Goal: Information Seeking & Learning: Check status

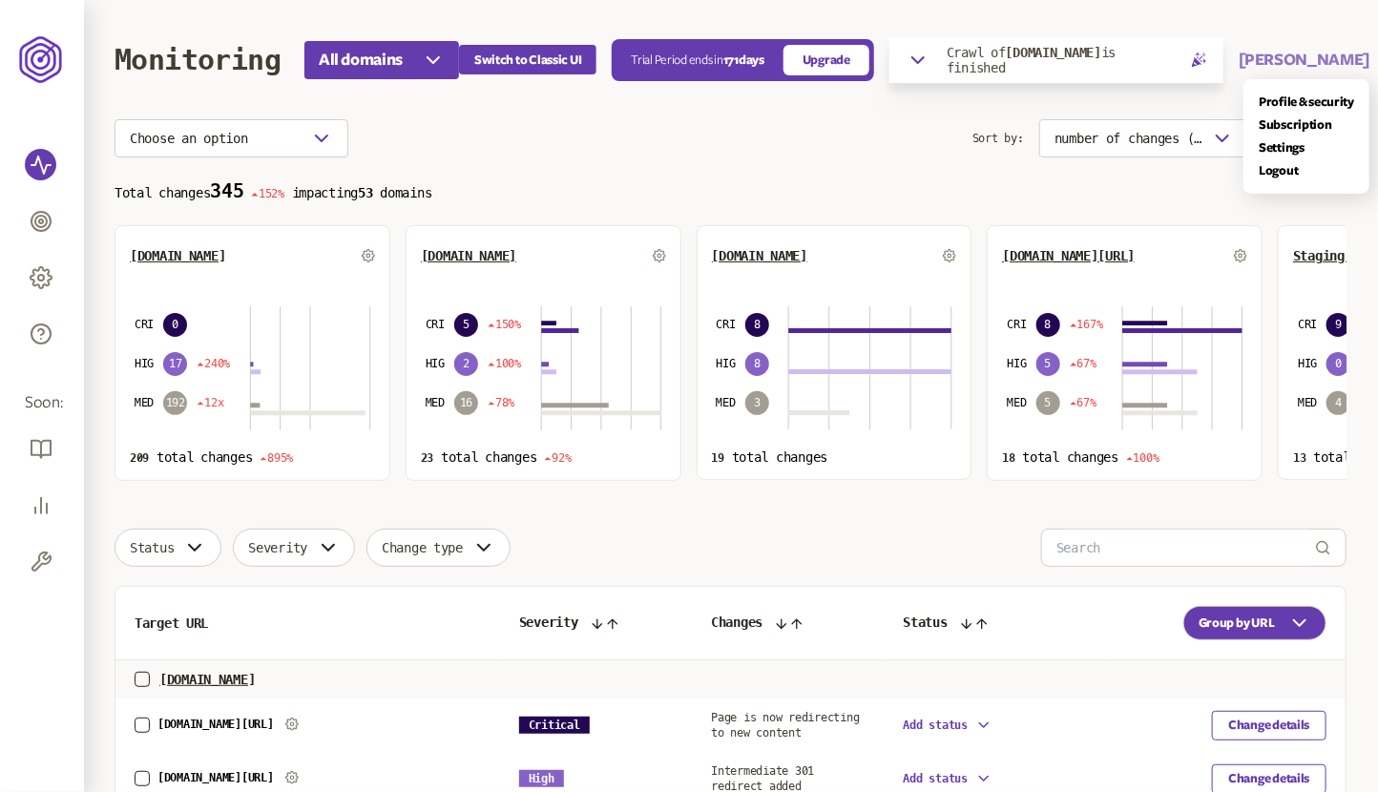
click at [1284, 59] on button "[PERSON_NAME]" at bounding box center [1303, 60] width 131 height 23
click at [1067, 46] on div "Switch to Classic UI Trial Period ends [DATE] Upgrade Crawl of [DOMAIN_NAME] is…" at bounding box center [914, 60] width 910 height 46
click at [1067, 46] on span "[DOMAIN_NAME]" at bounding box center [1053, 52] width 95 height 15
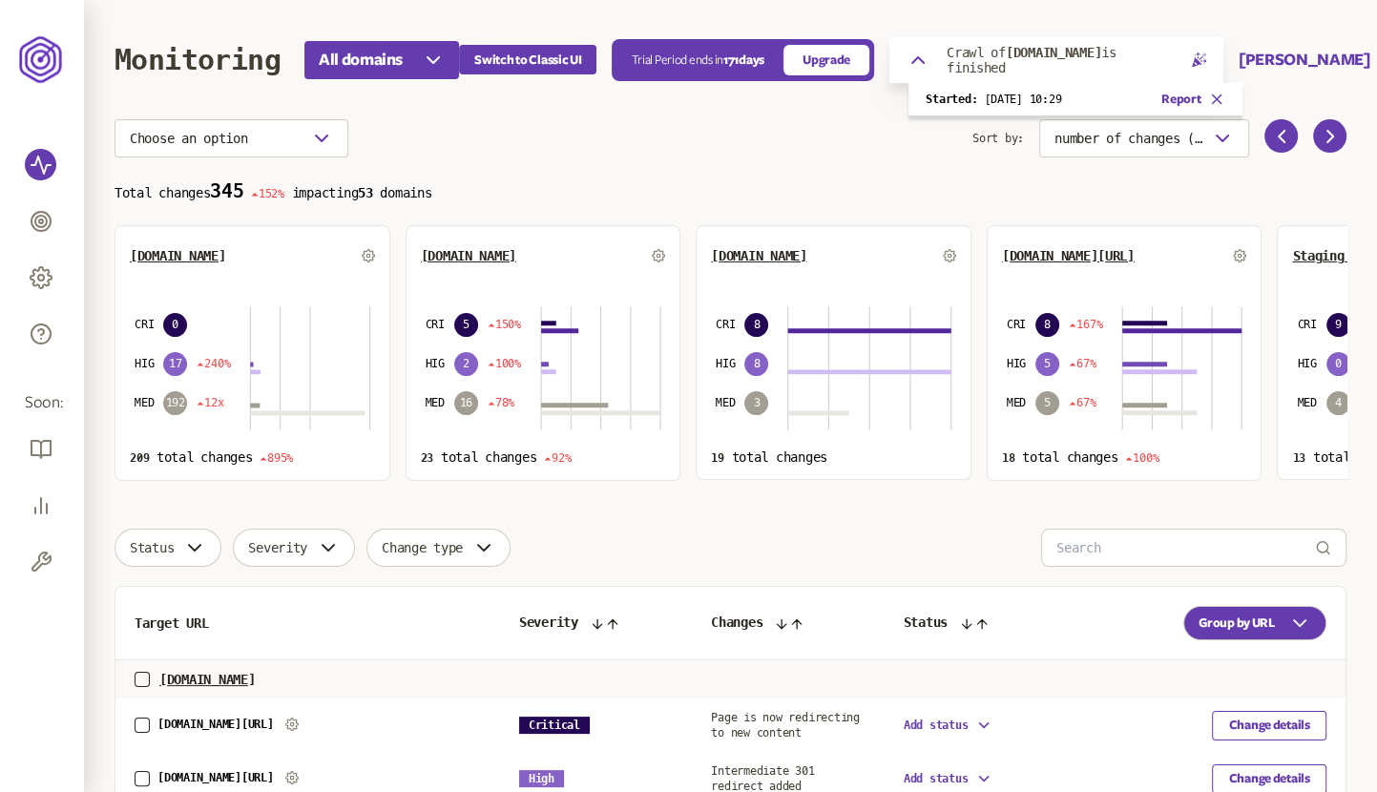
click at [1036, 99] on p "Started: [DATE] 10:29" at bounding box center [992, 99] width 135 height 15
click at [1161, 97] on link "Report" at bounding box center [1180, 99] width 39 height 15
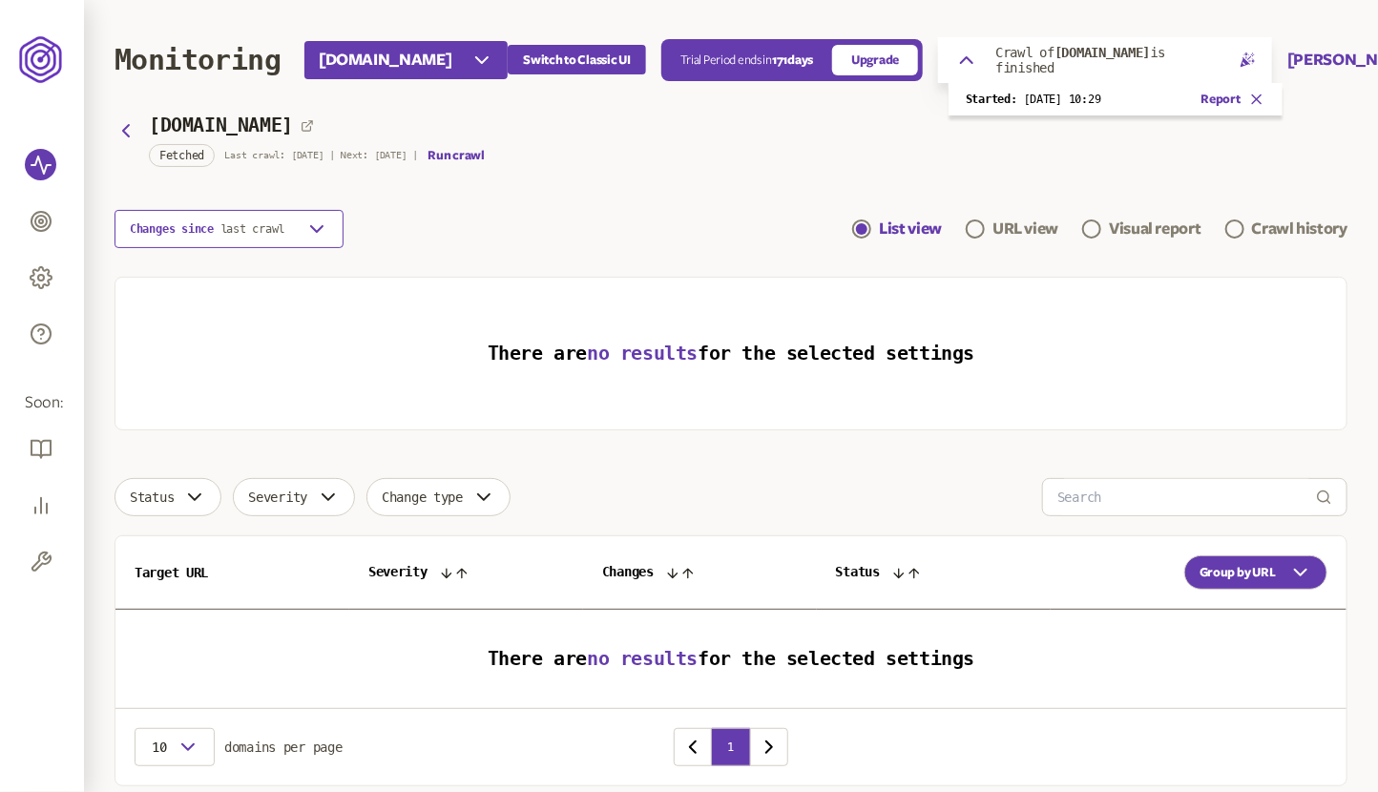
click at [302, 235] on button "Changes since last crawl" at bounding box center [228, 229] width 229 height 38
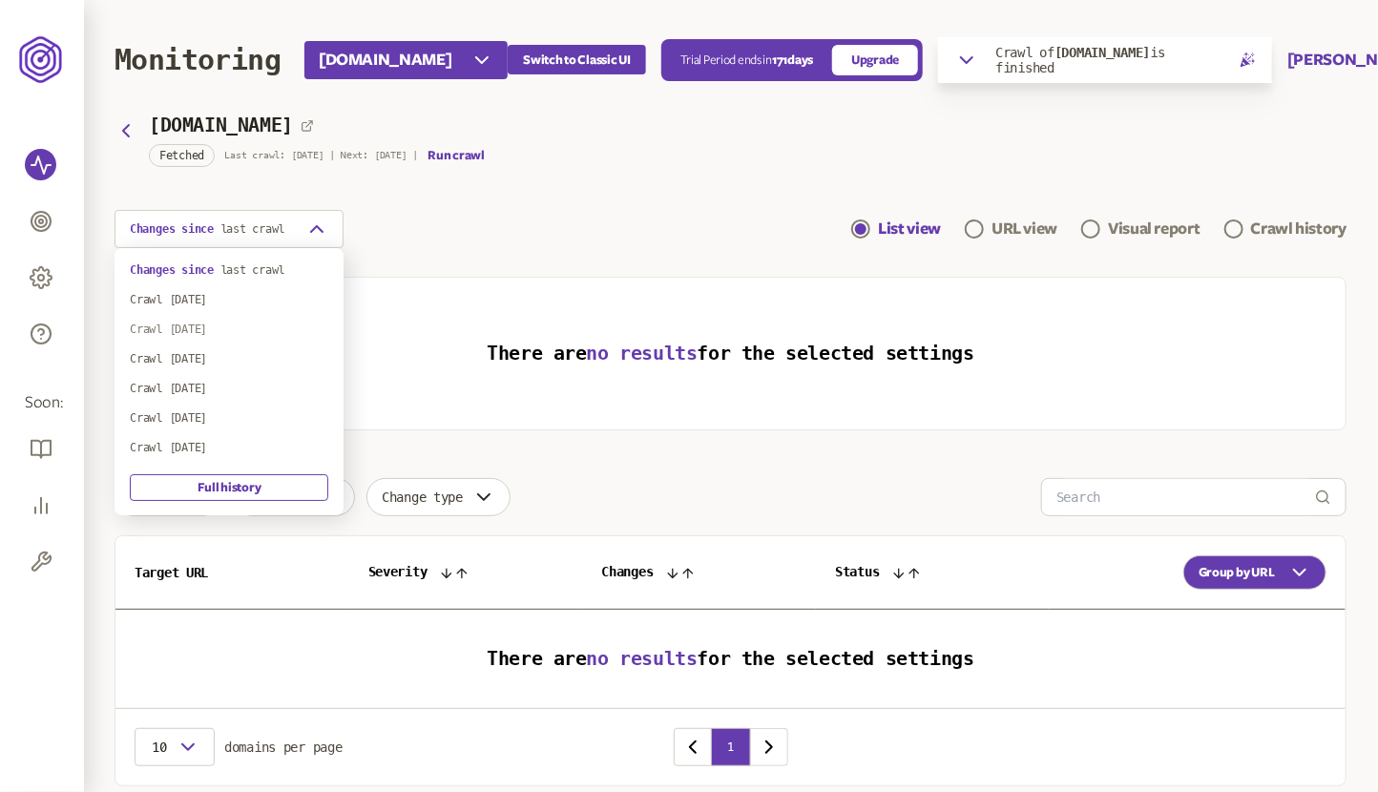
click at [243, 328] on div "Crawl [DATE]" at bounding box center [229, 328] width 198 height 15
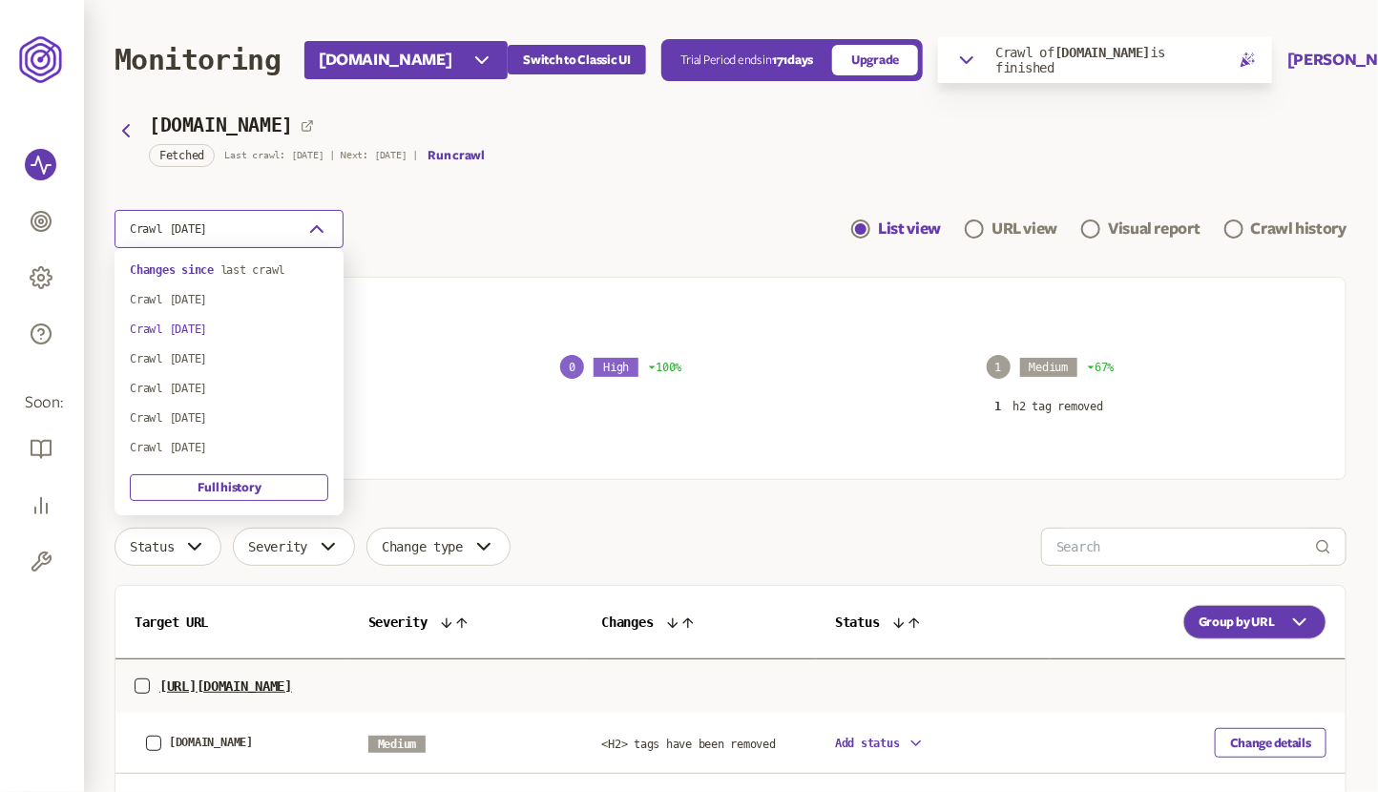
click at [275, 229] on button "Crawl [DATE]" at bounding box center [228, 229] width 229 height 38
click at [239, 363] on div "Crawl [DATE]" at bounding box center [229, 358] width 198 height 15
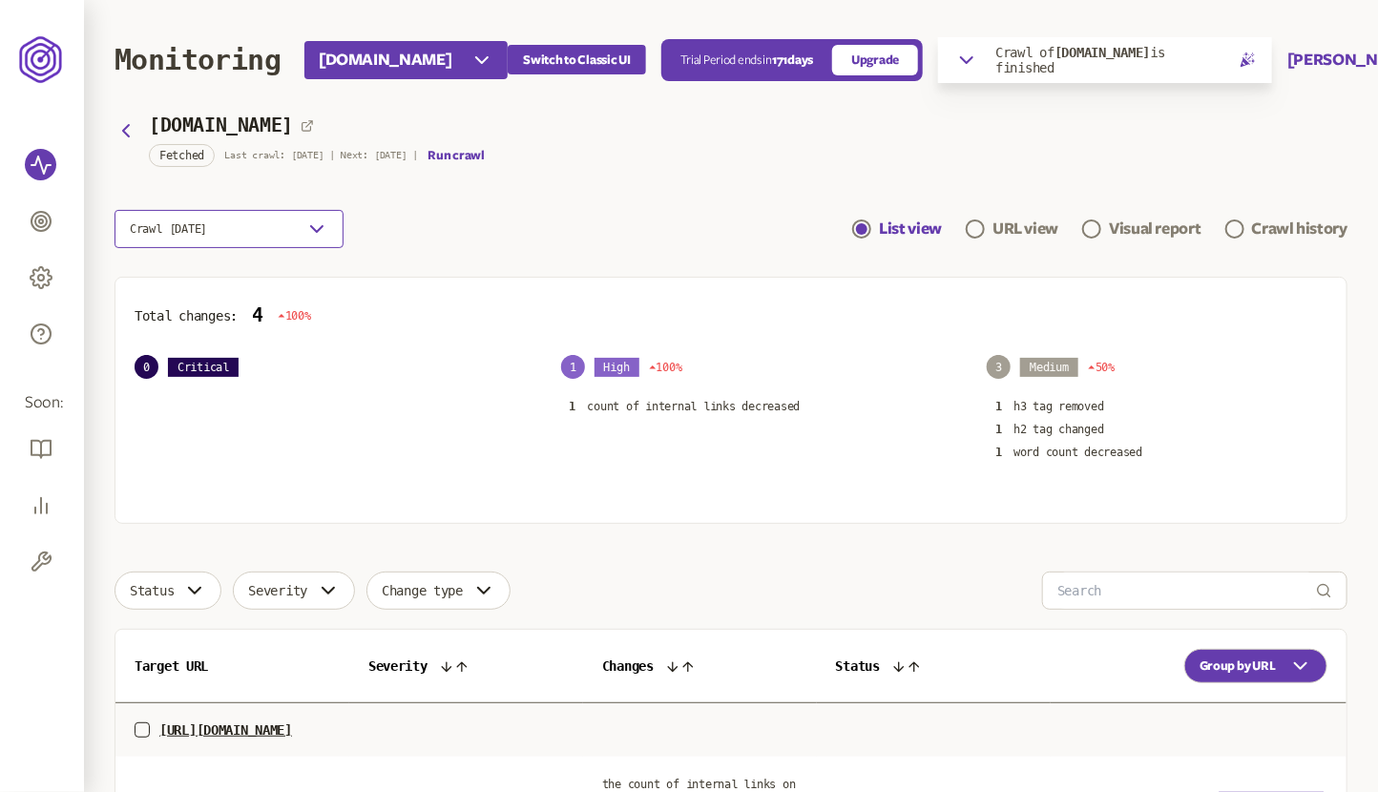
click at [280, 234] on button "Crawl [DATE]" at bounding box center [228, 229] width 229 height 38
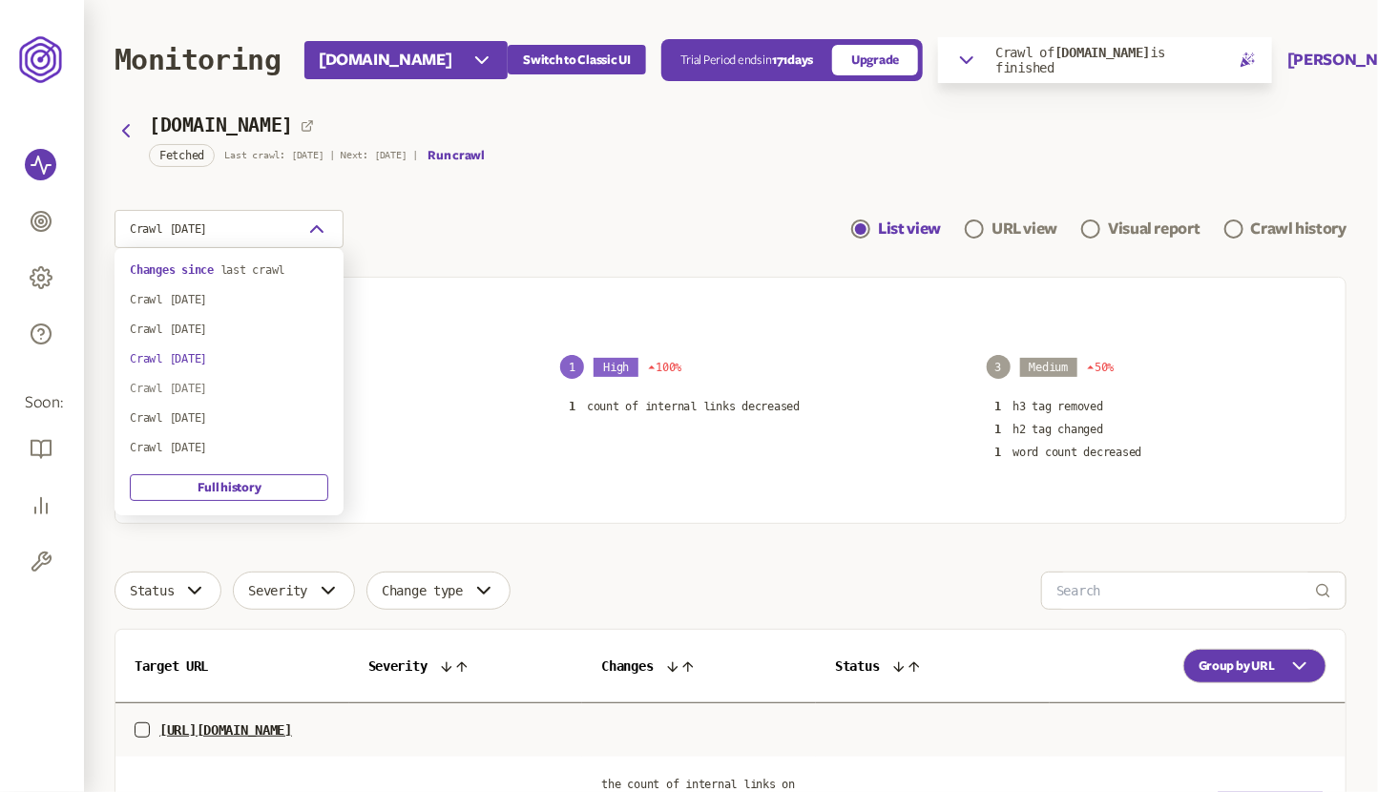
click at [239, 391] on div "Crawl [DATE]" at bounding box center [229, 388] width 198 height 15
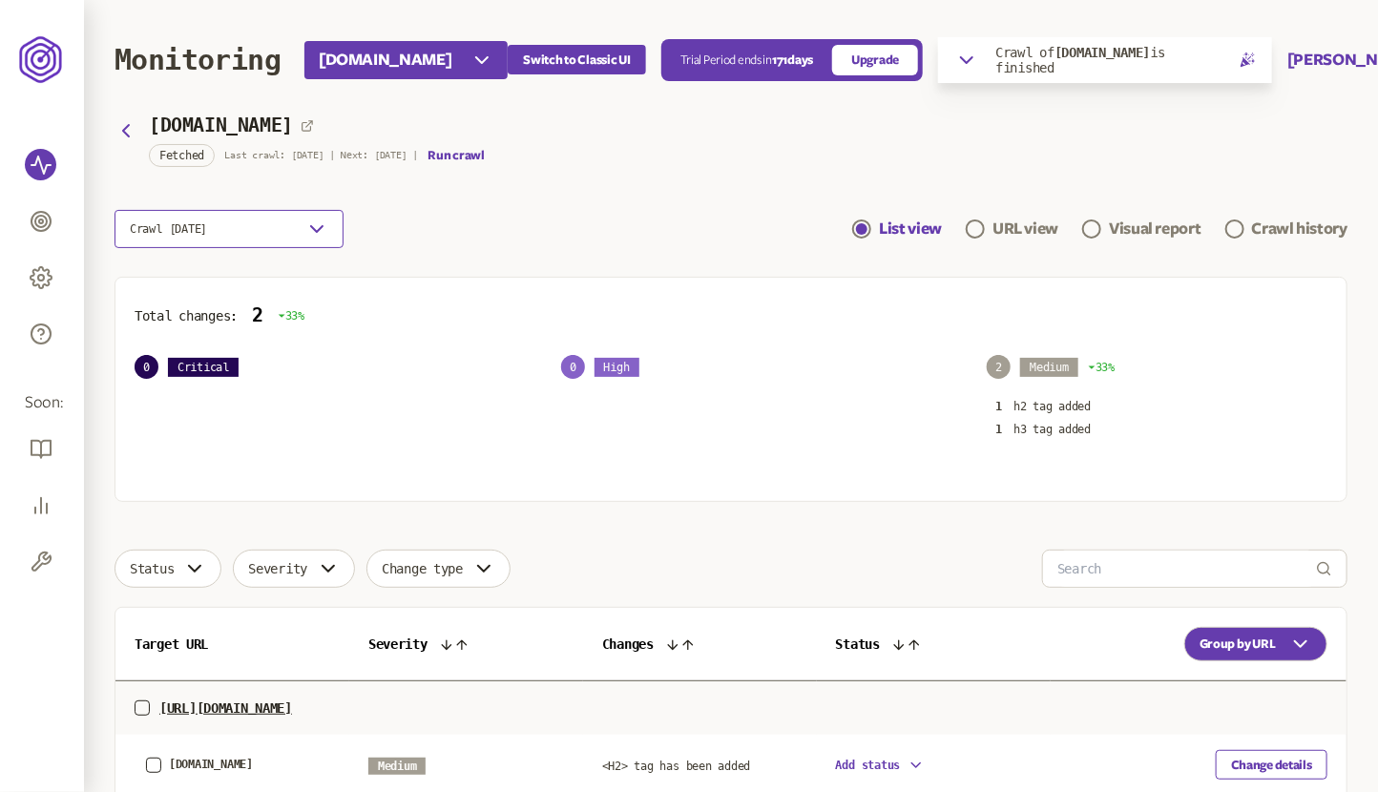
click at [284, 236] on button "Crawl [DATE]" at bounding box center [228, 229] width 229 height 38
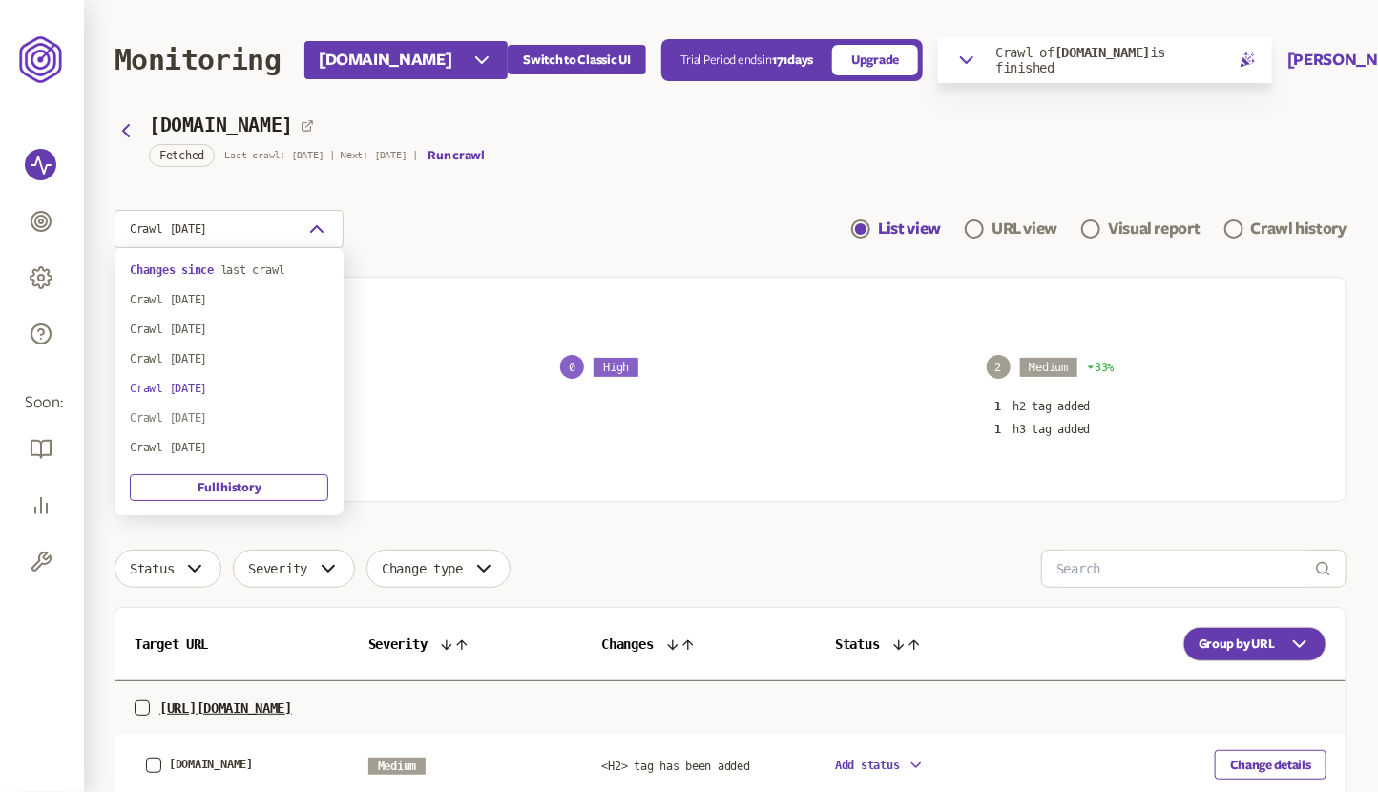
click at [234, 412] on div "Crawl [DATE]" at bounding box center [229, 417] width 198 height 15
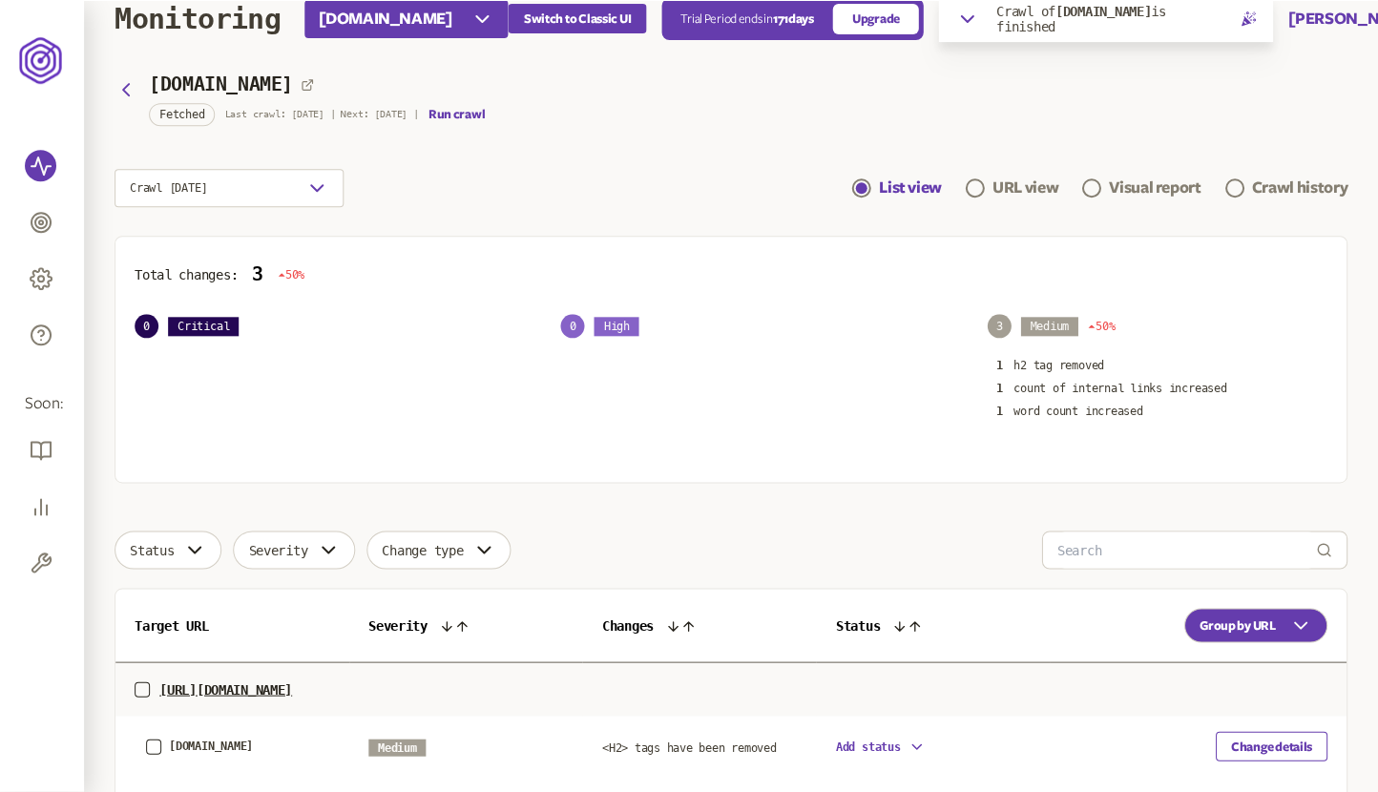
scroll to position [49, 0]
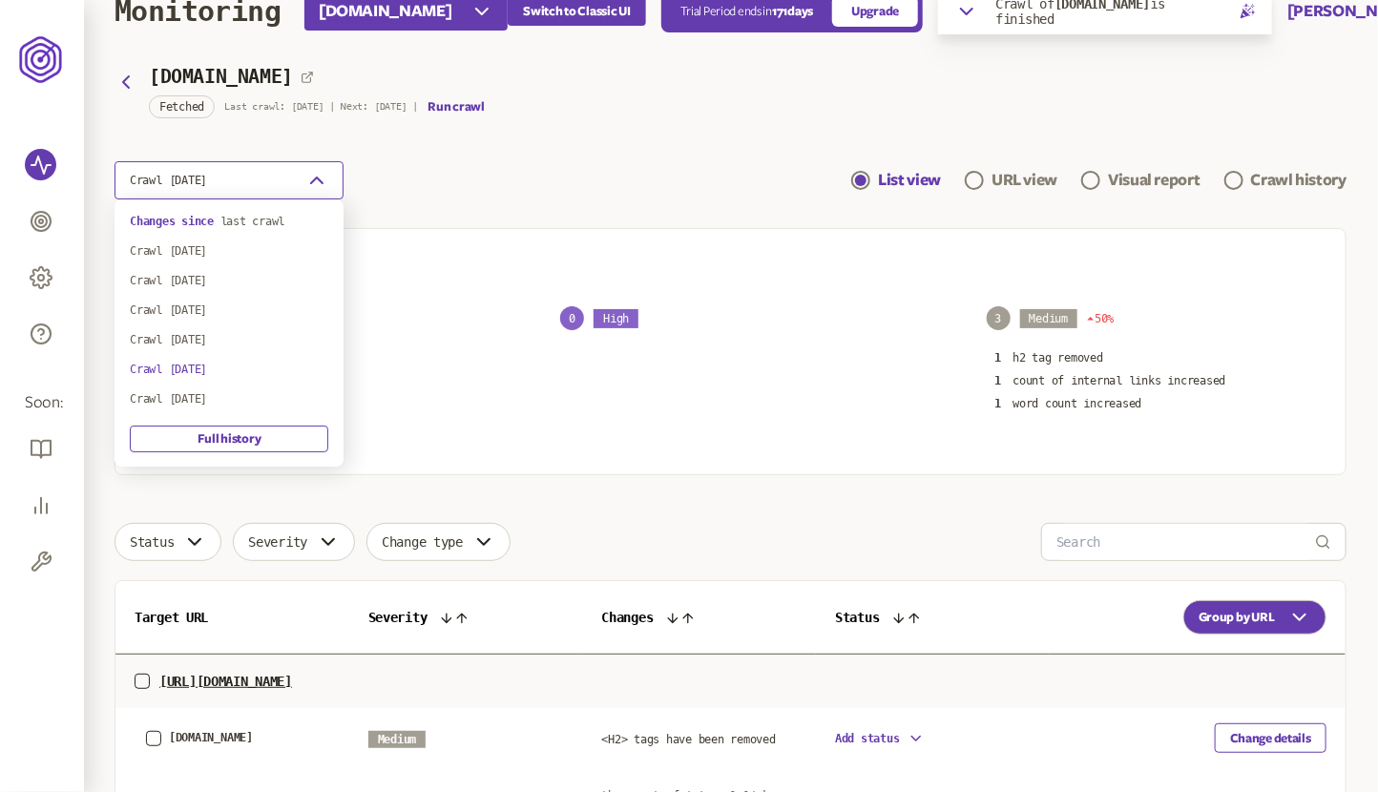
click at [275, 182] on button "Crawl [DATE]" at bounding box center [228, 180] width 229 height 38
click at [231, 401] on div "Crawl [DATE]" at bounding box center [229, 398] width 198 height 15
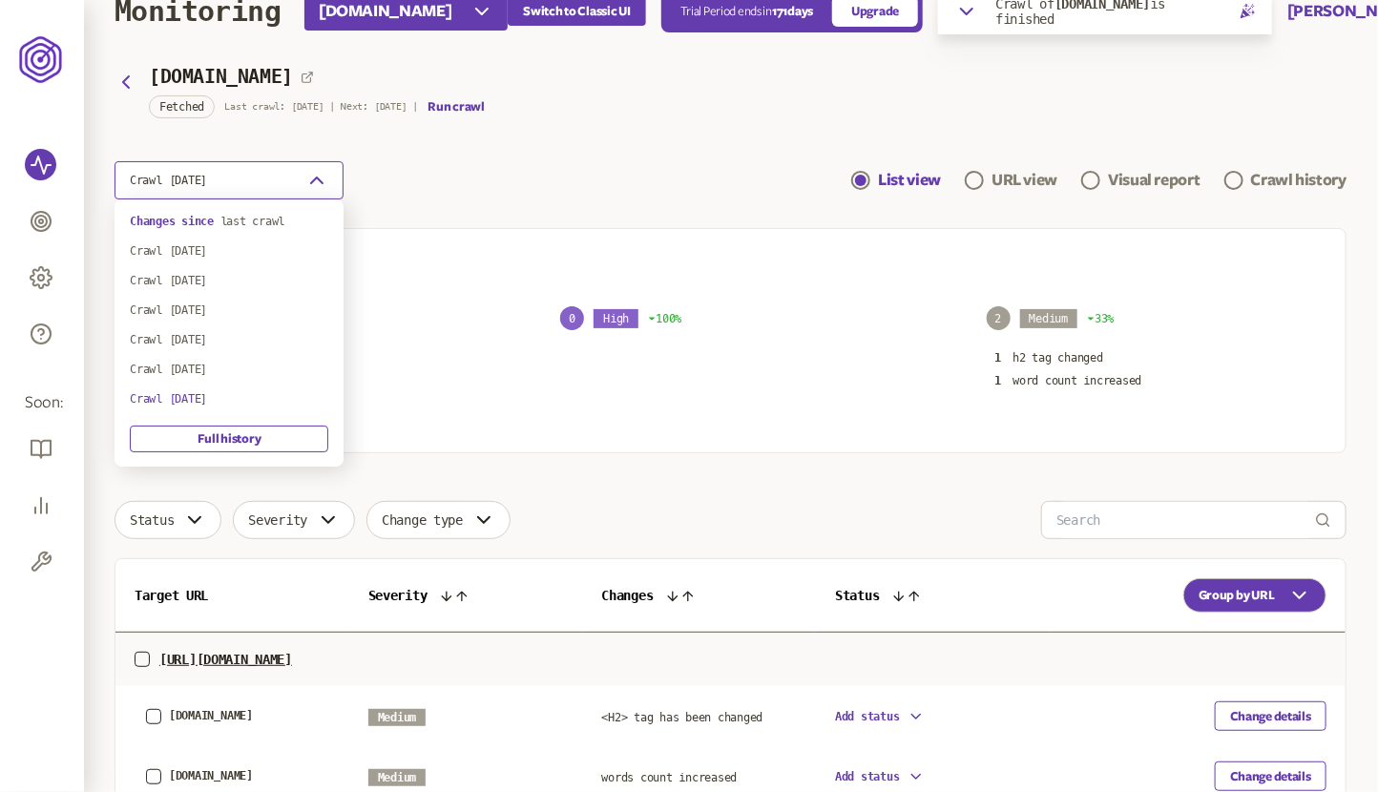
click at [255, 171] on button "Crawl [DATE]" at bounding box center [228, 180] width 229 height 38
click at [220, 343] on div "Crawl [DATE]" at bounding box center [229, 345] width 198 height 15
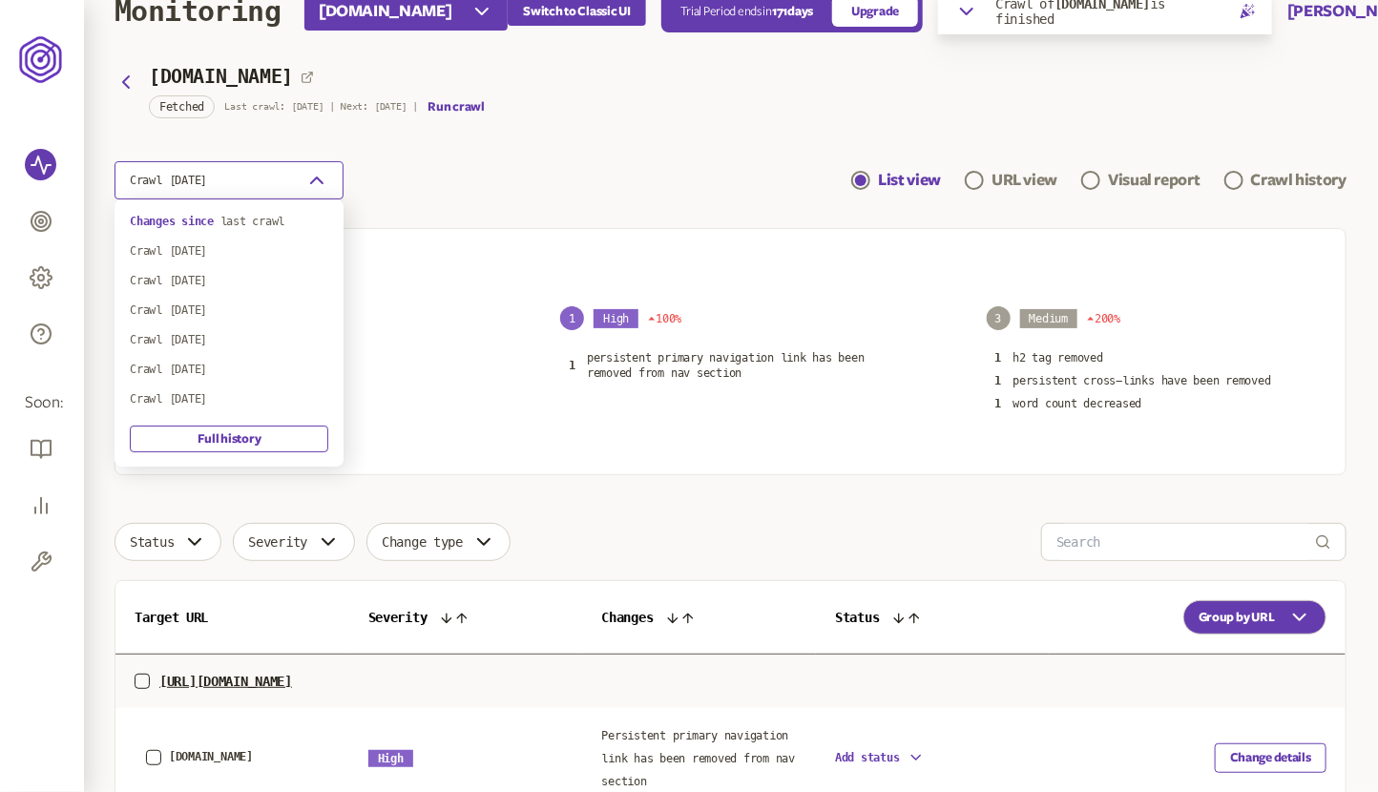
click at [279, 180] on button "Crawl [DATE]" at bounding box center [228, 180] width 229 height 38
click at [246, 315] on div "Crawl [DATE]" at bounding box center [229, 317] width 198 height 15
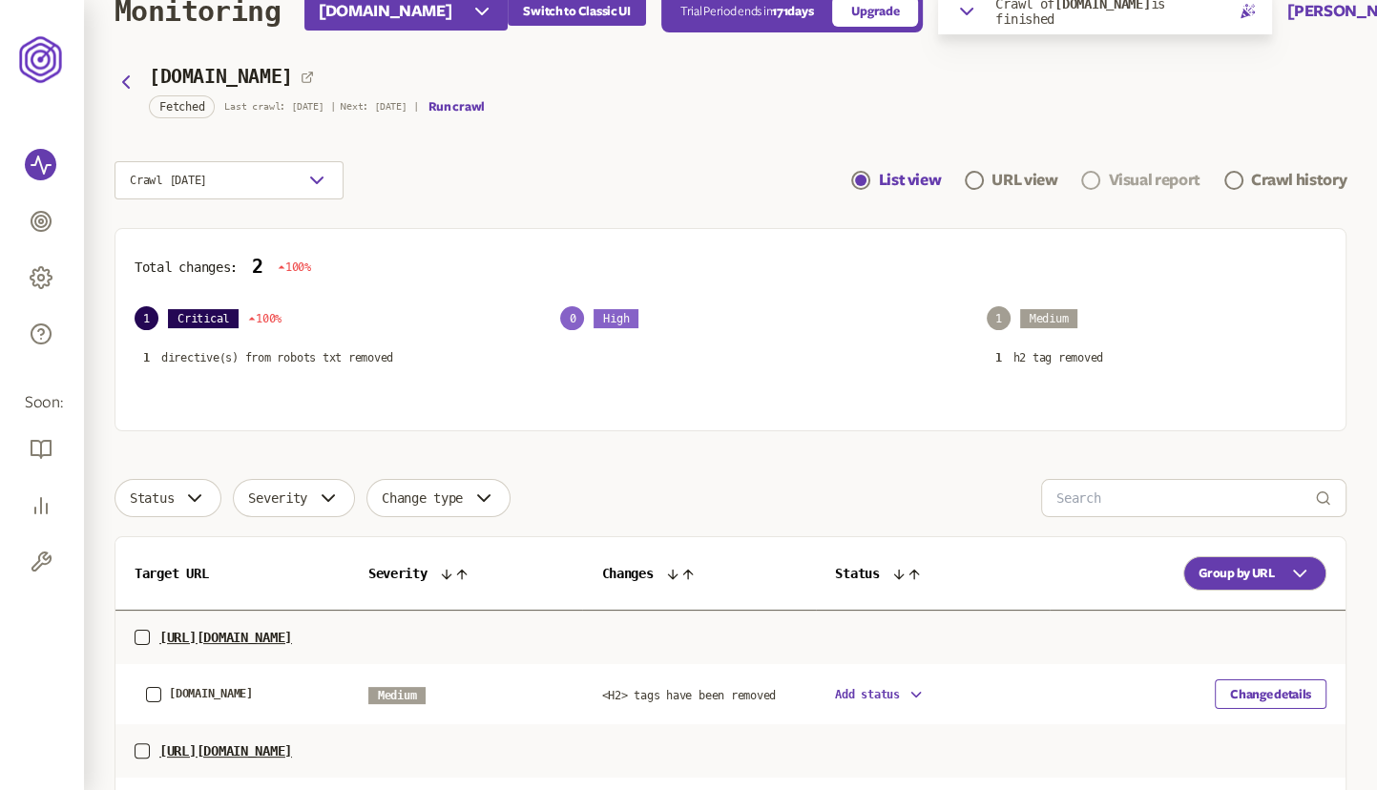
click at [1103, 176] on link "Visual report" at bounding box center [1140, 180] width 118 height 23
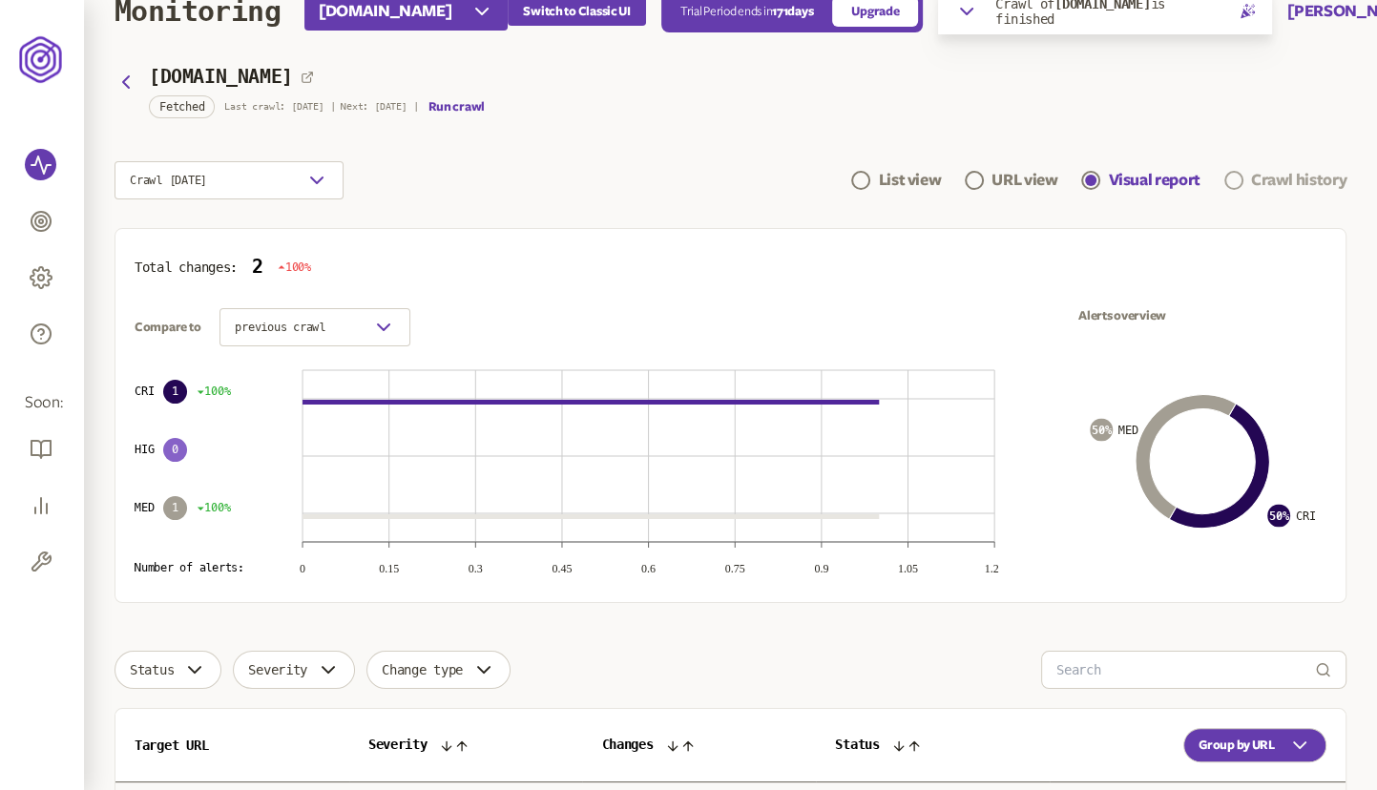
click at [1230, 185] on span "Navigation" at bounding box center [1233, 180] width 19 height 19
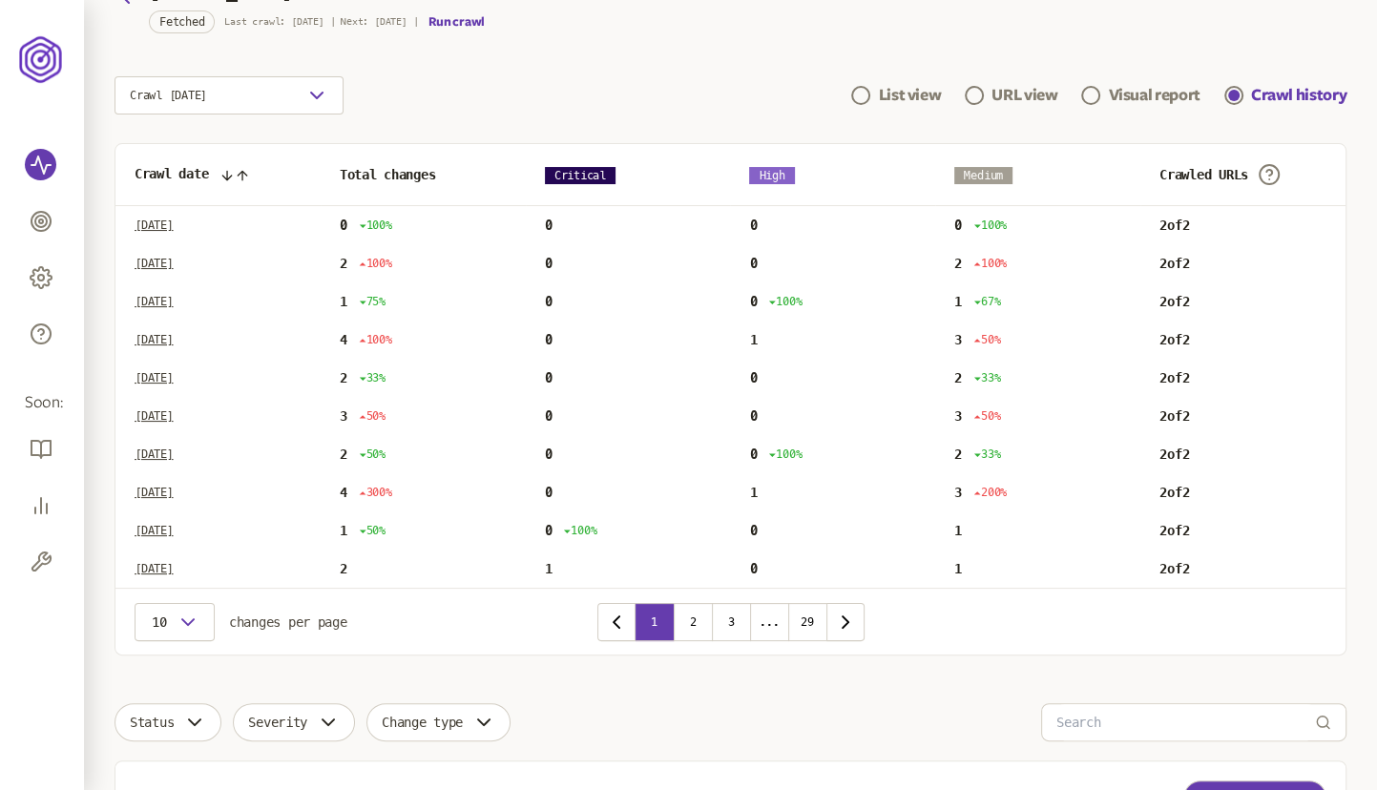
scroll to position [136, 0]
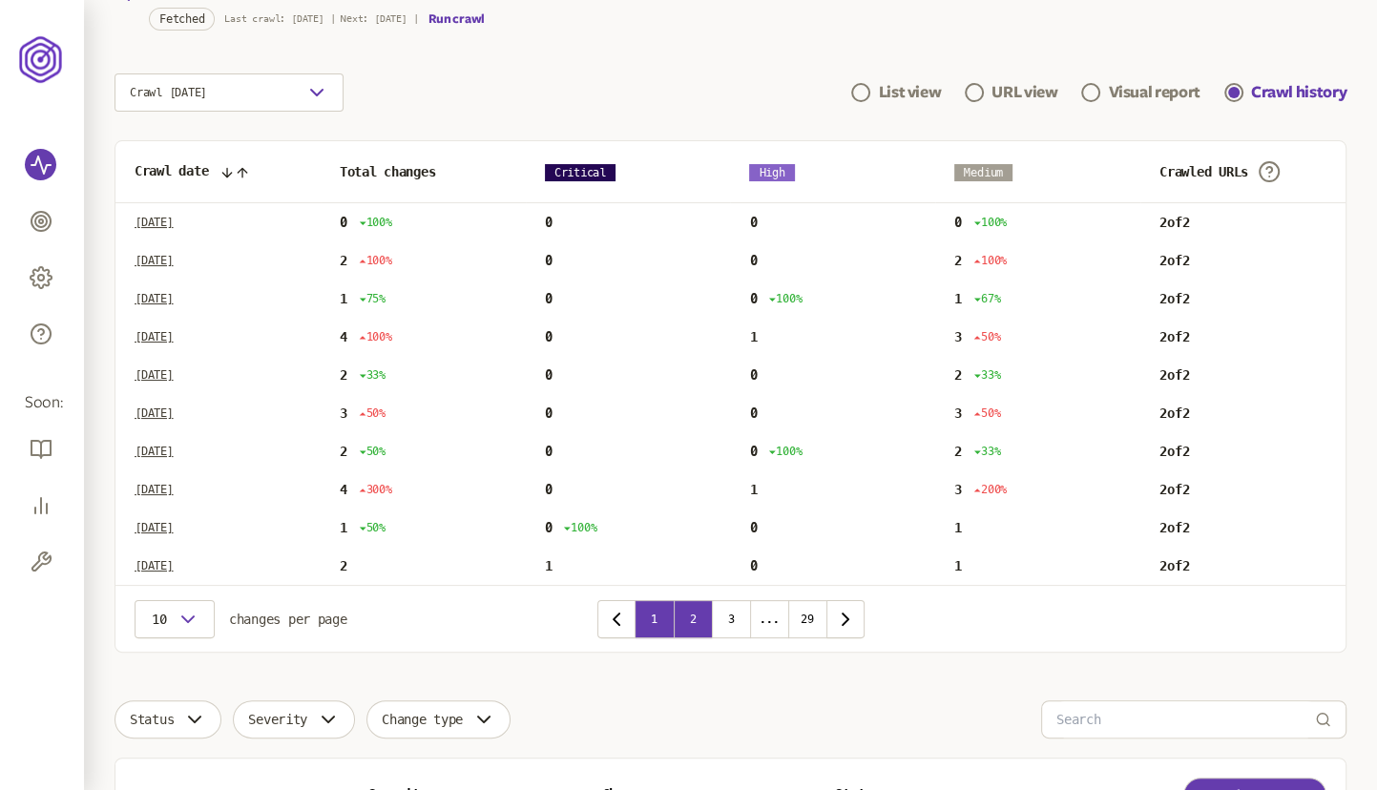
click at [702, 612] on button "2" at bounding box center [693, 619] width 38 height 38
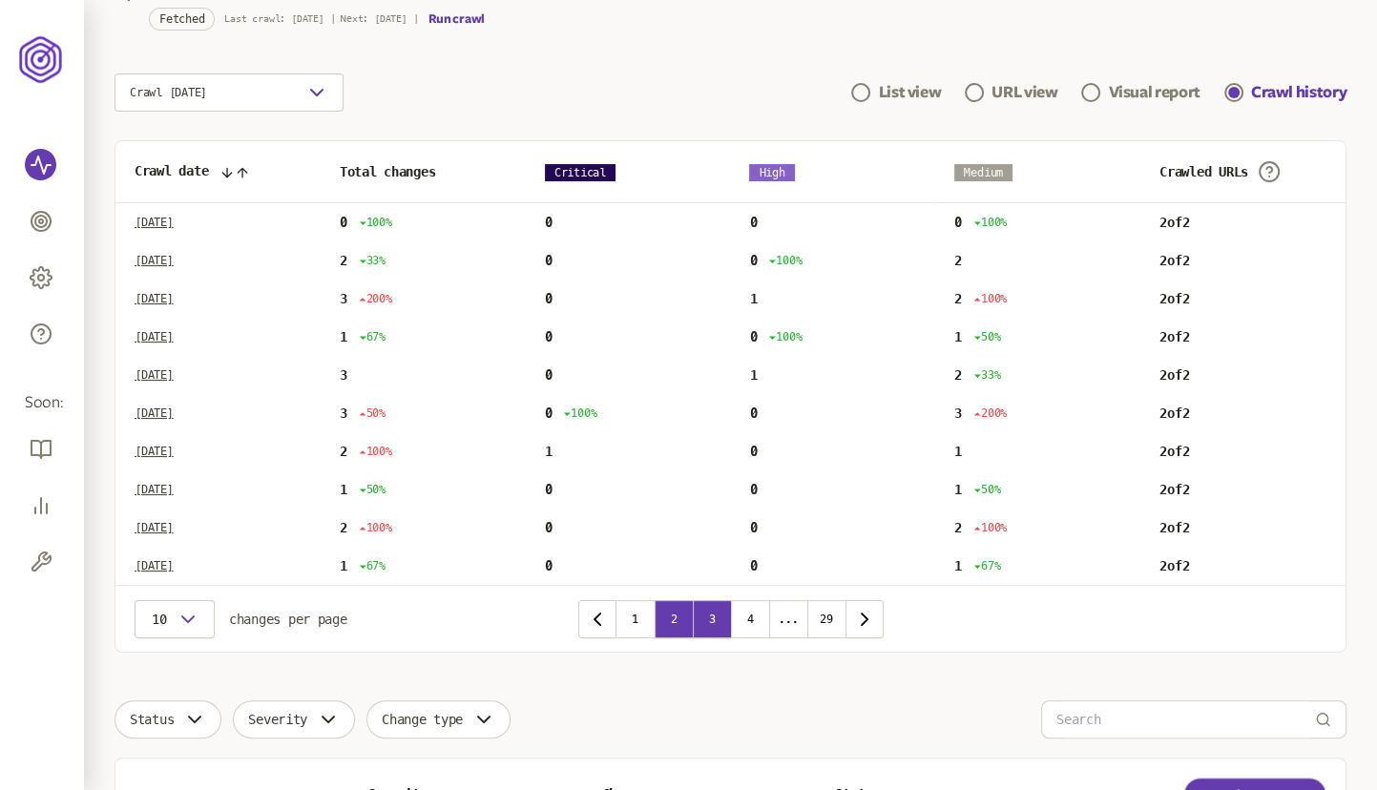
click at [729, 620] on button "3" at bounding box center [712, 619] width 38 height 38
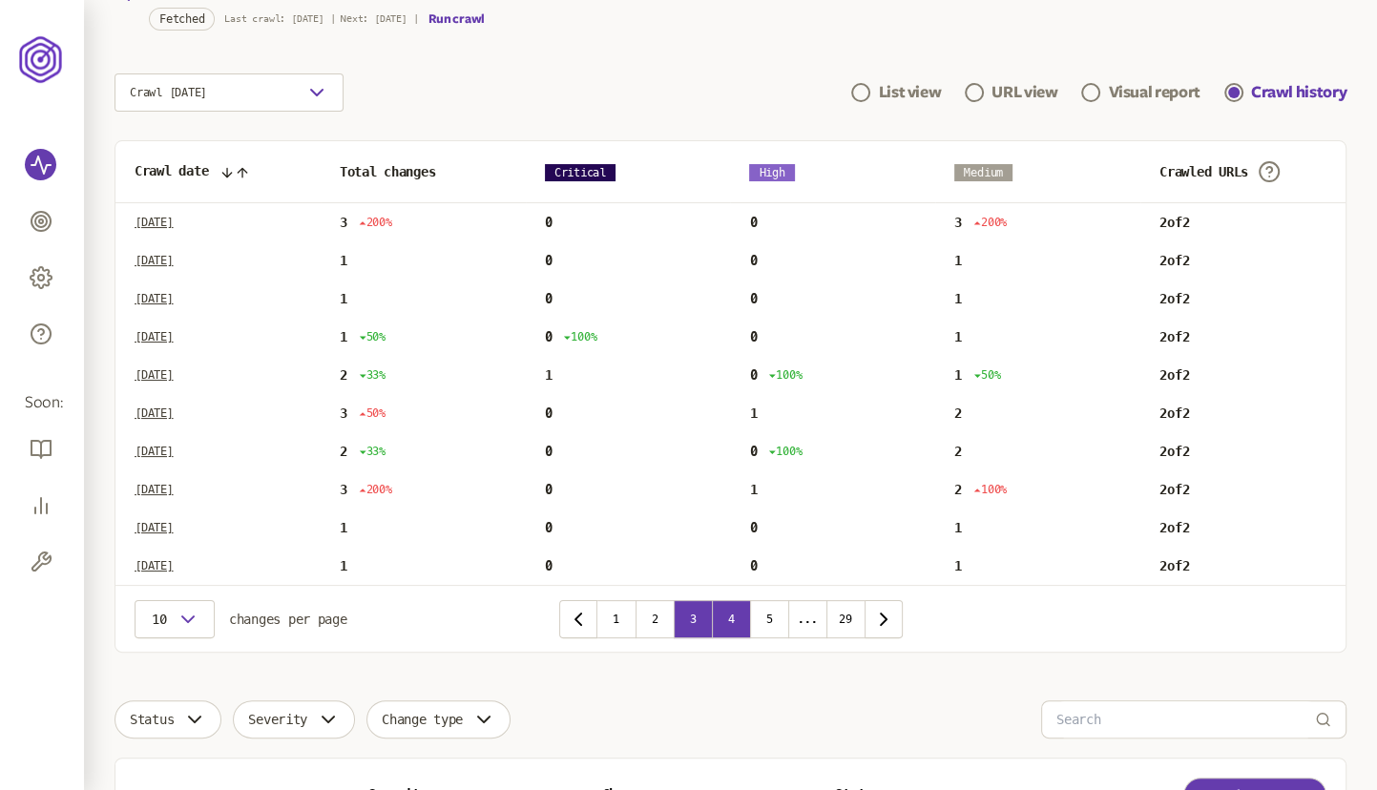
click at [736, 621] on button "4" at bounding box center [731, 619] width 38 height 38
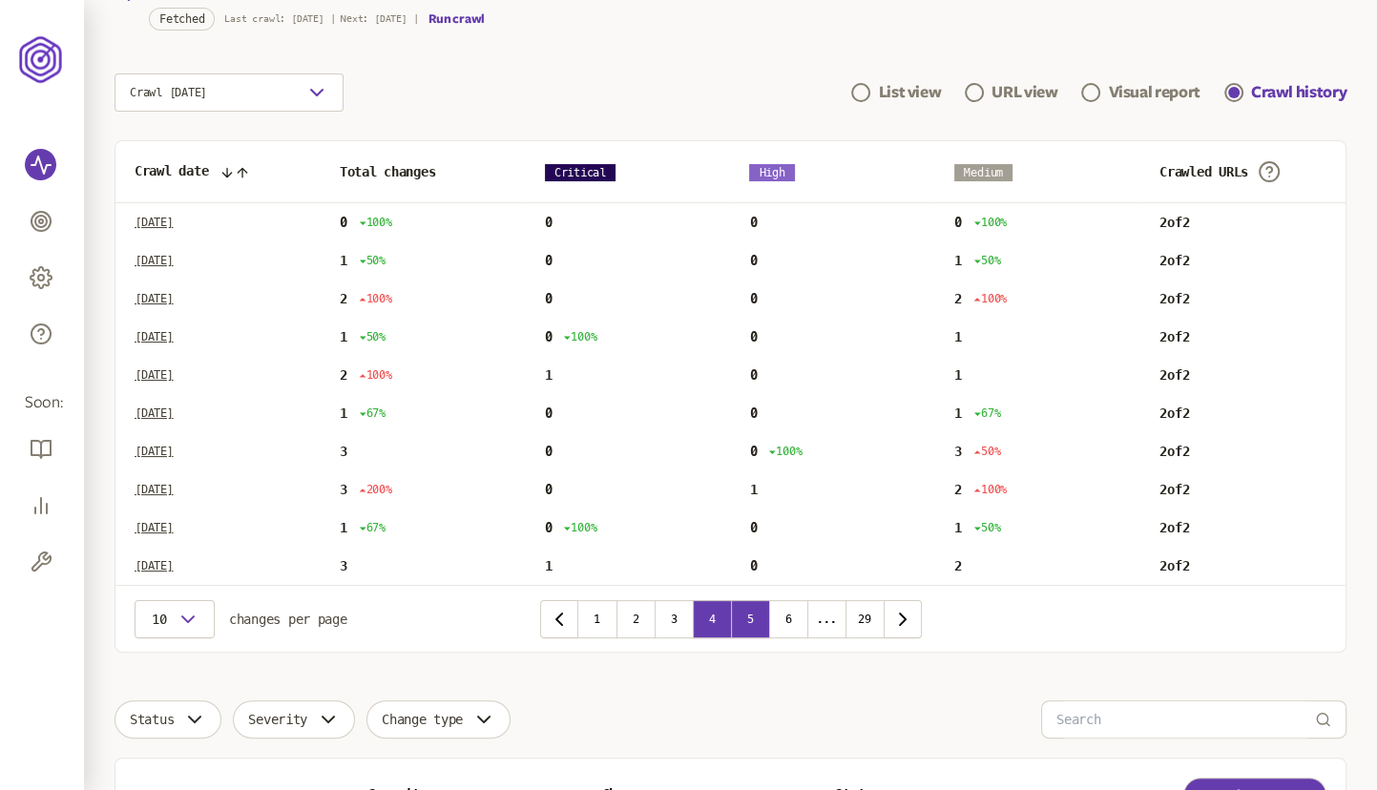
click at [755, 621] on button "5" at bounding box center [750, 619] width 38 height 38
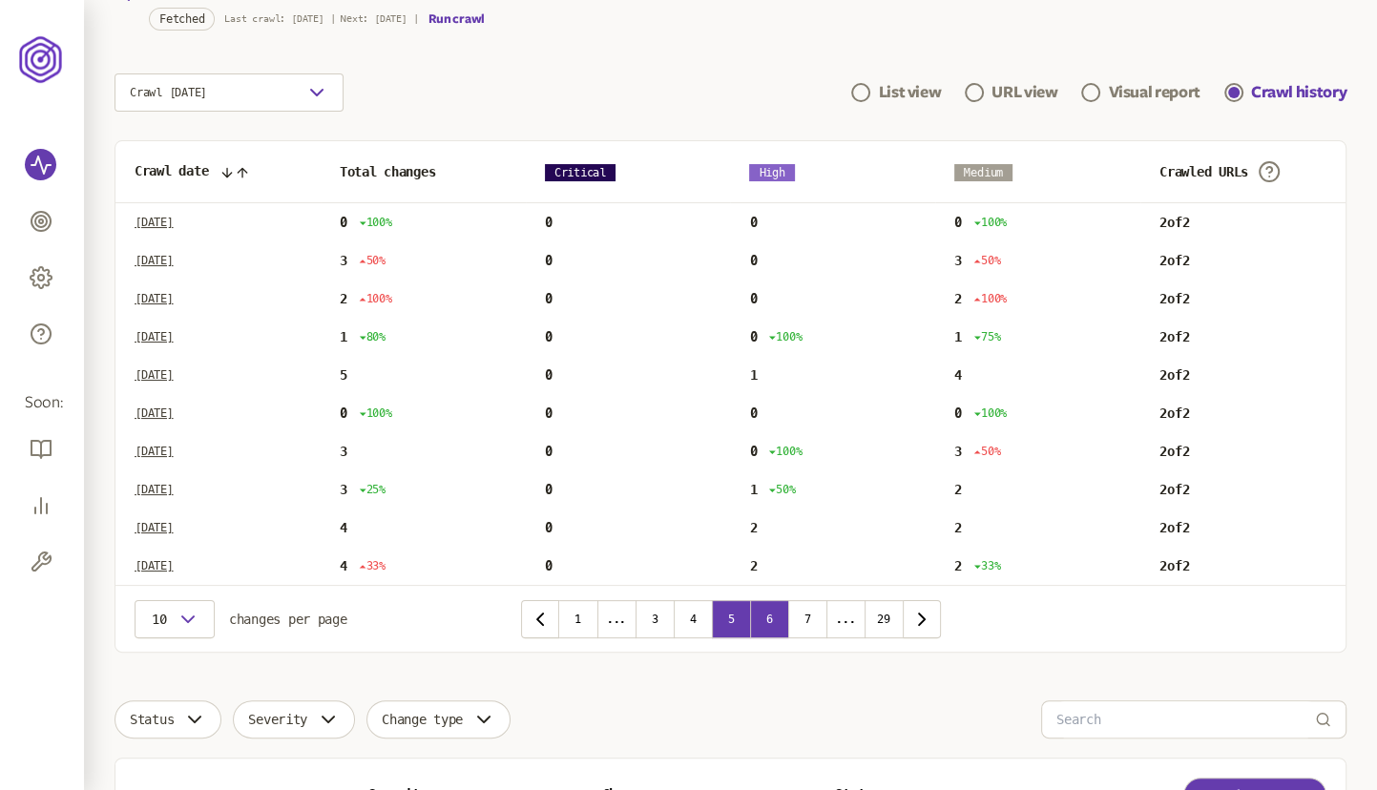
click at [778, 614] on button "6" at bounding box center [769, 619] width 38 height 38
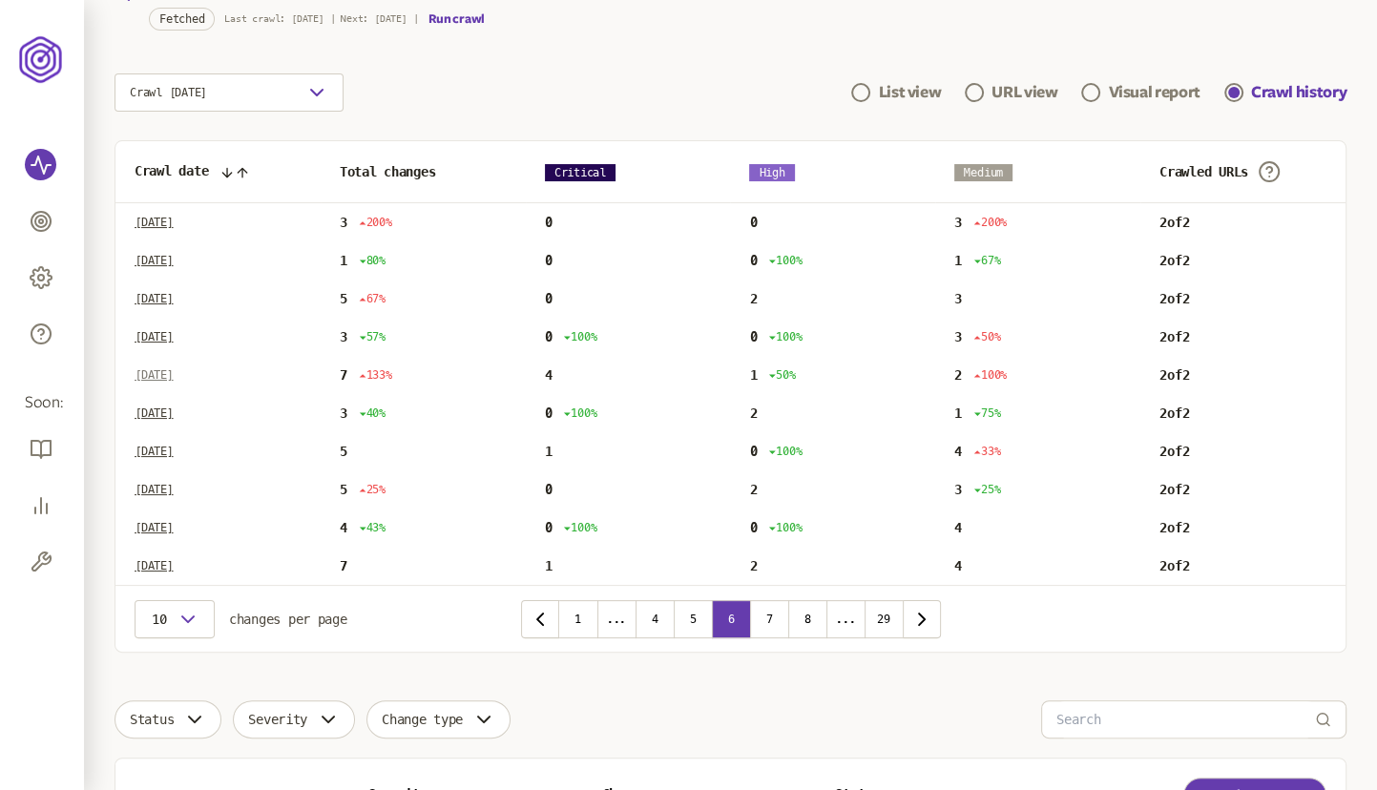
click at [174, 370] on p "[DATE]" at bounding box center [154, 374] width 39 height 15
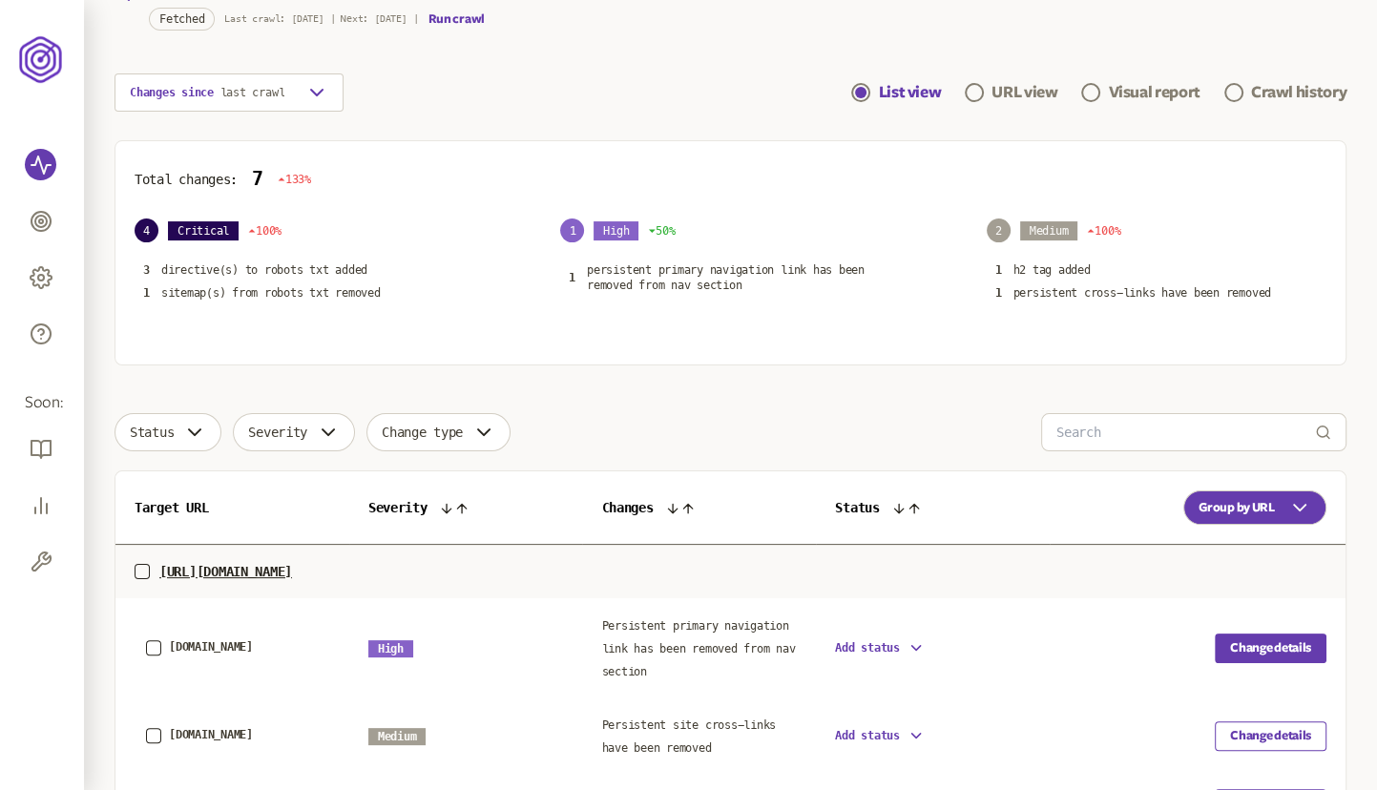
click at [1270, 644] on button "Change details" at bounding box center [1270, 648] width 112 height 30
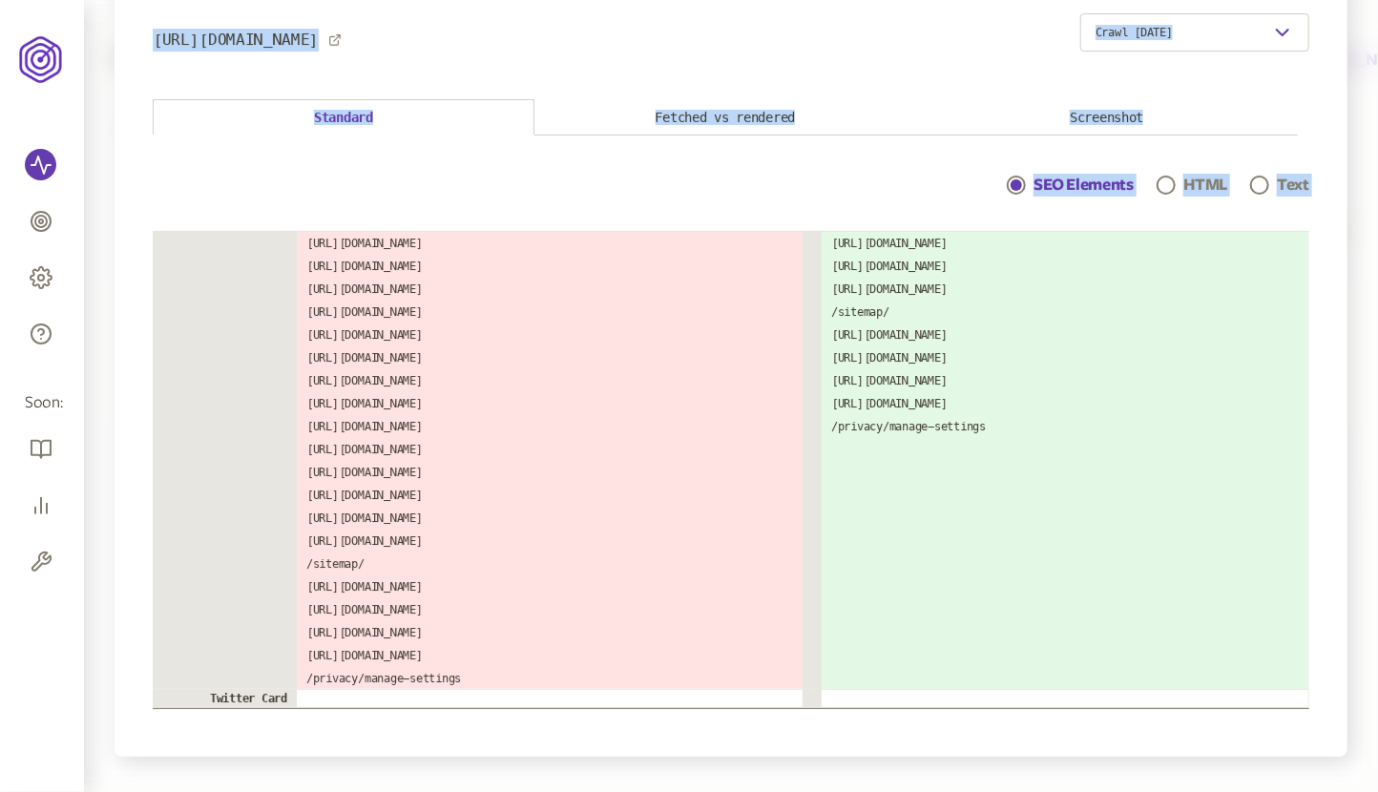
scroll to position [111, 0]
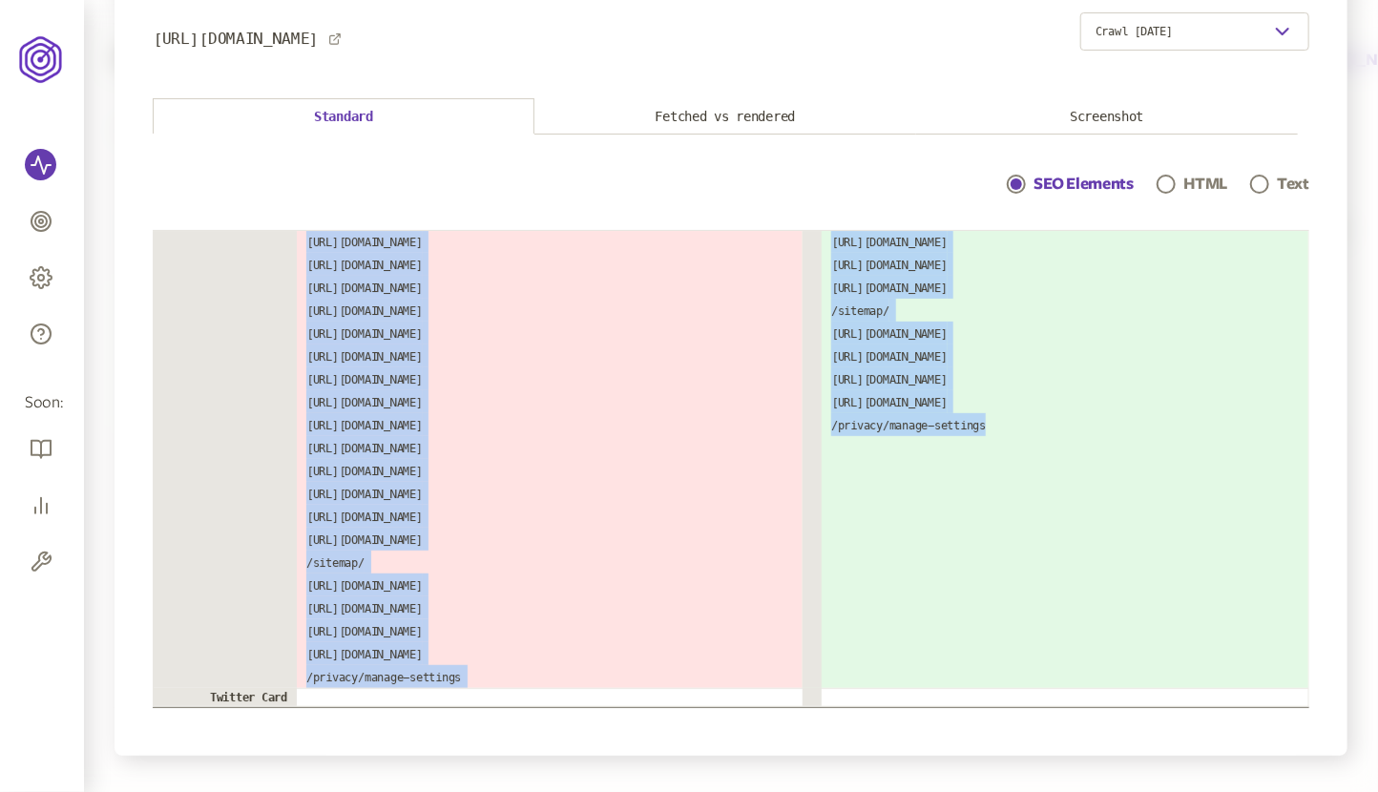
drag, startPoint x: 245, startPoint y: 256, endPoint x: 942, endPoint y: 670, distance: 810.2
copy div "Title The [US_STATE] Times - Breaking News, US News, World News and Videos The …"
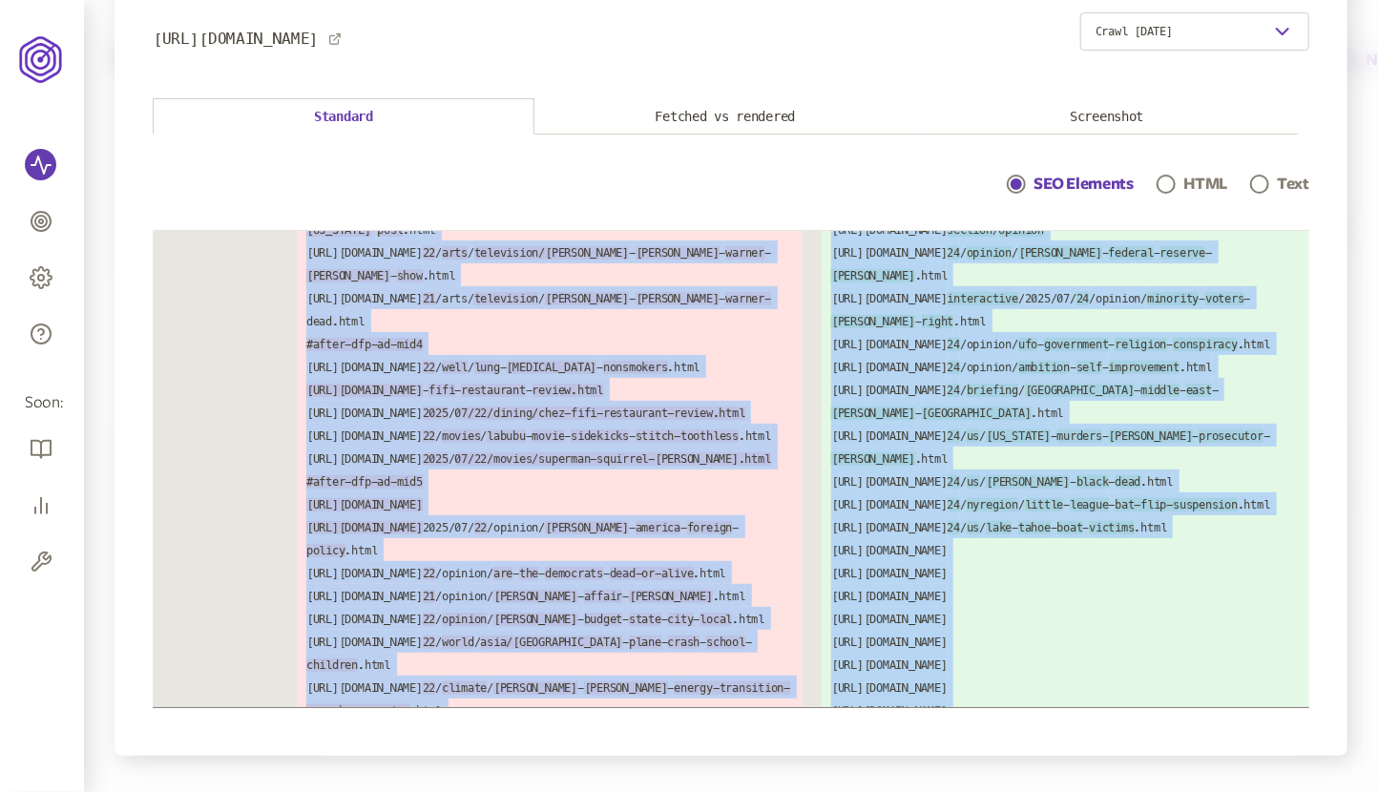
scroll to position [4324, 0]
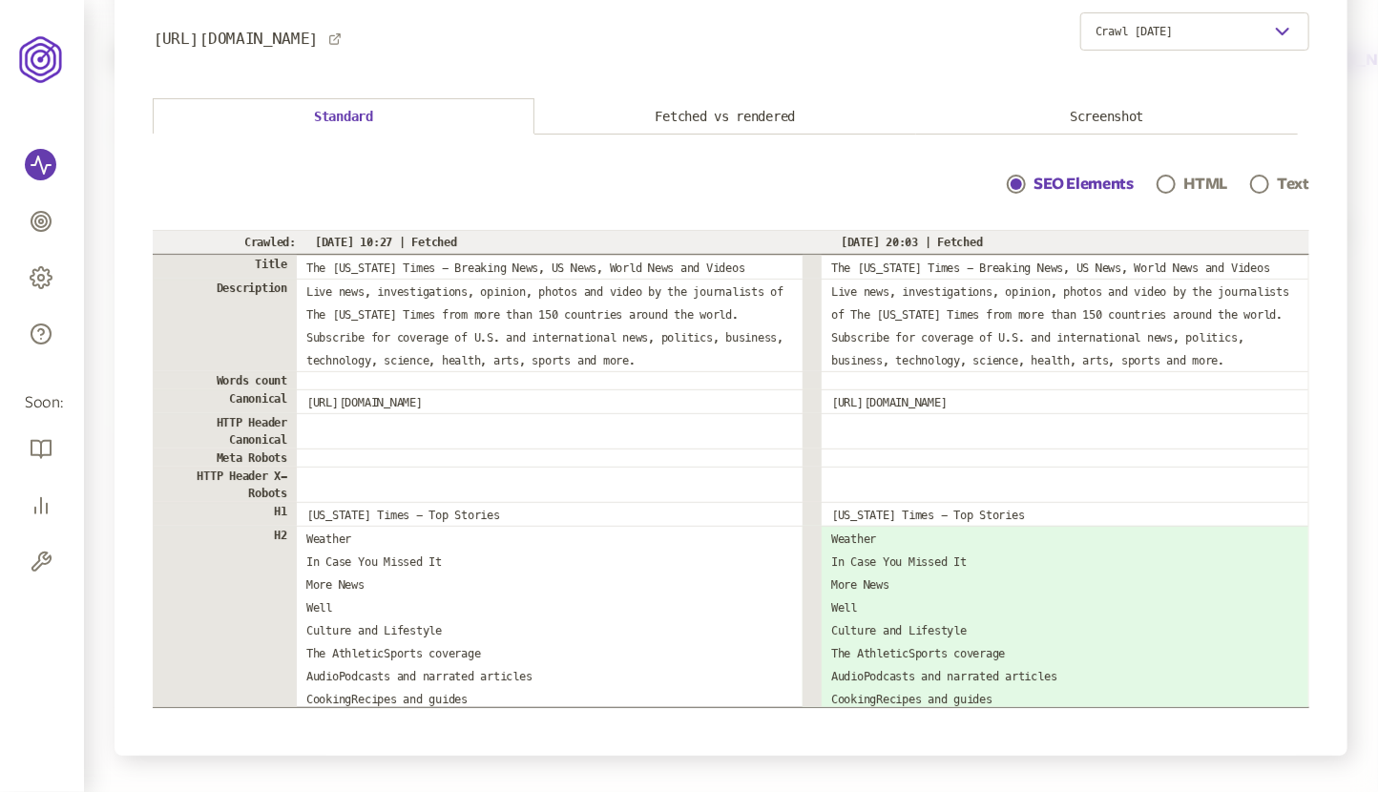
scroll to position [0, 0]
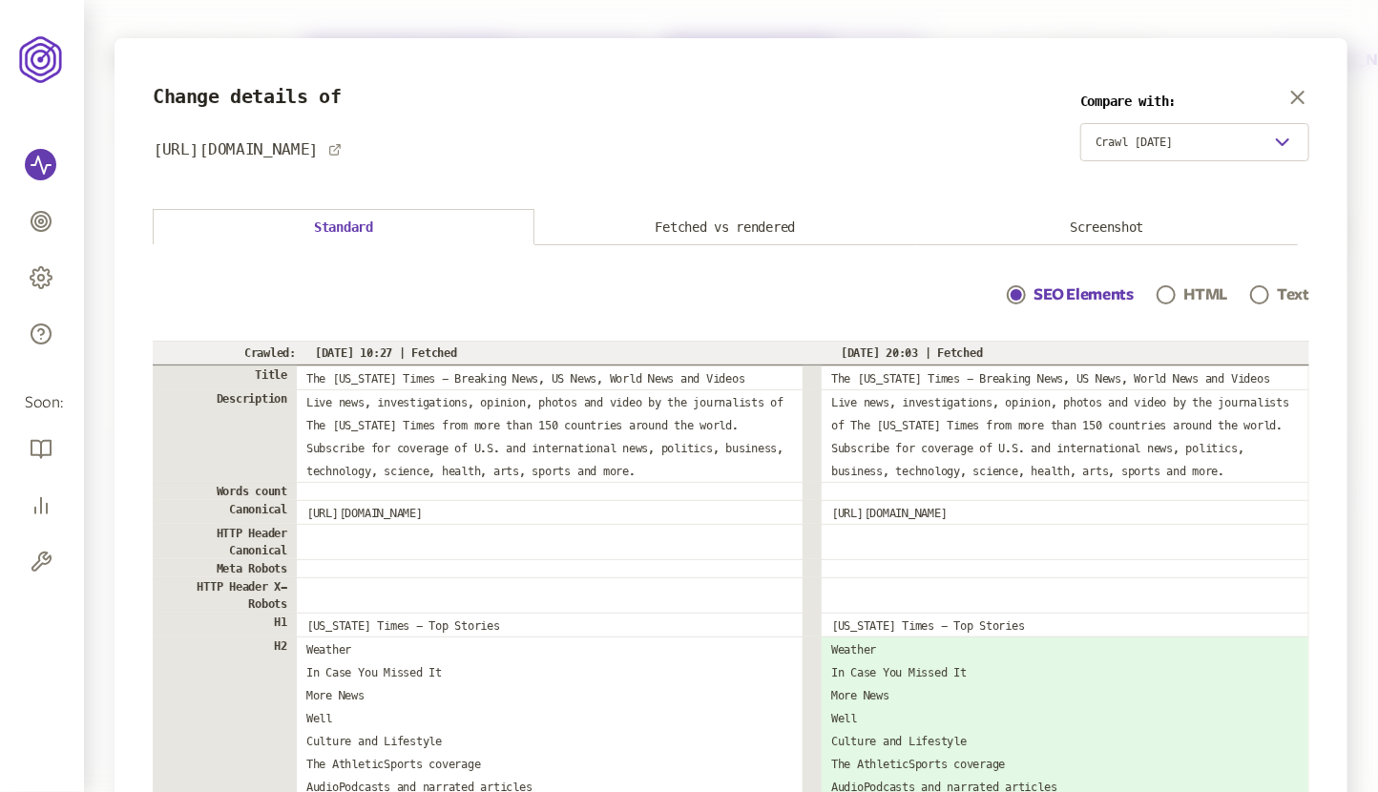
click at [1172, 296] on div at bounding box center [1165, 294] width 19 height 19
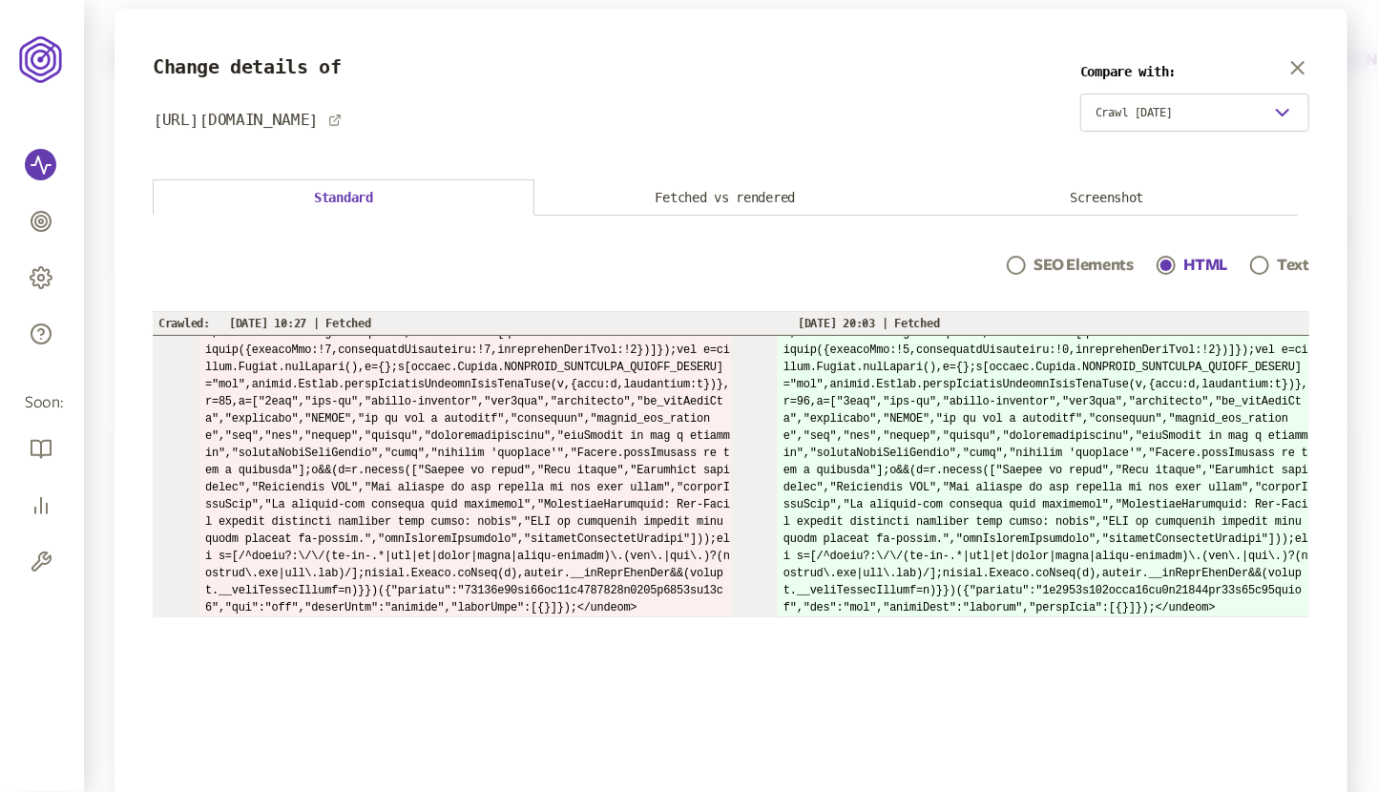
scroll to position [3164, 0]
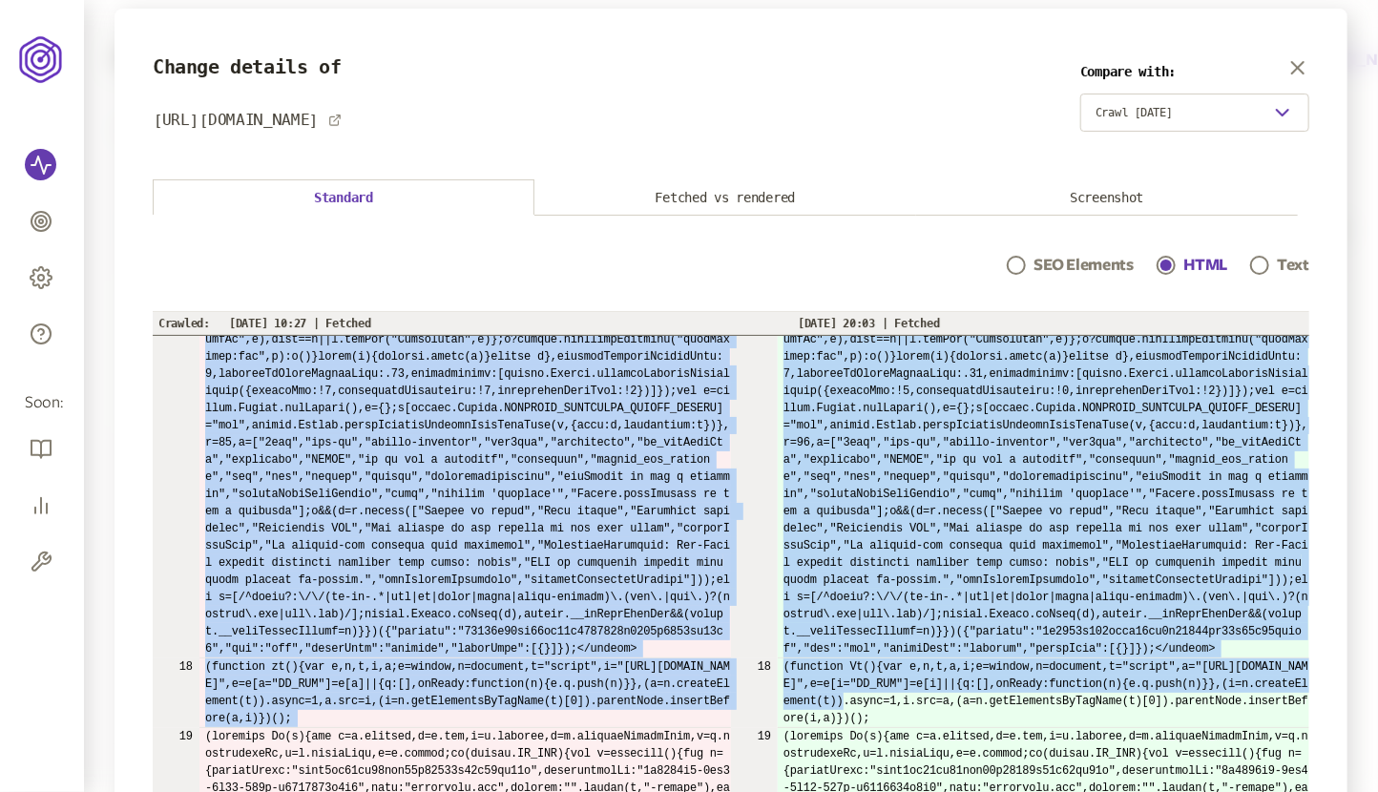
drag, startPoint x: 811, startPoint y: 374, endPoint x: 868, endPoint y: 722, distance: 352.9
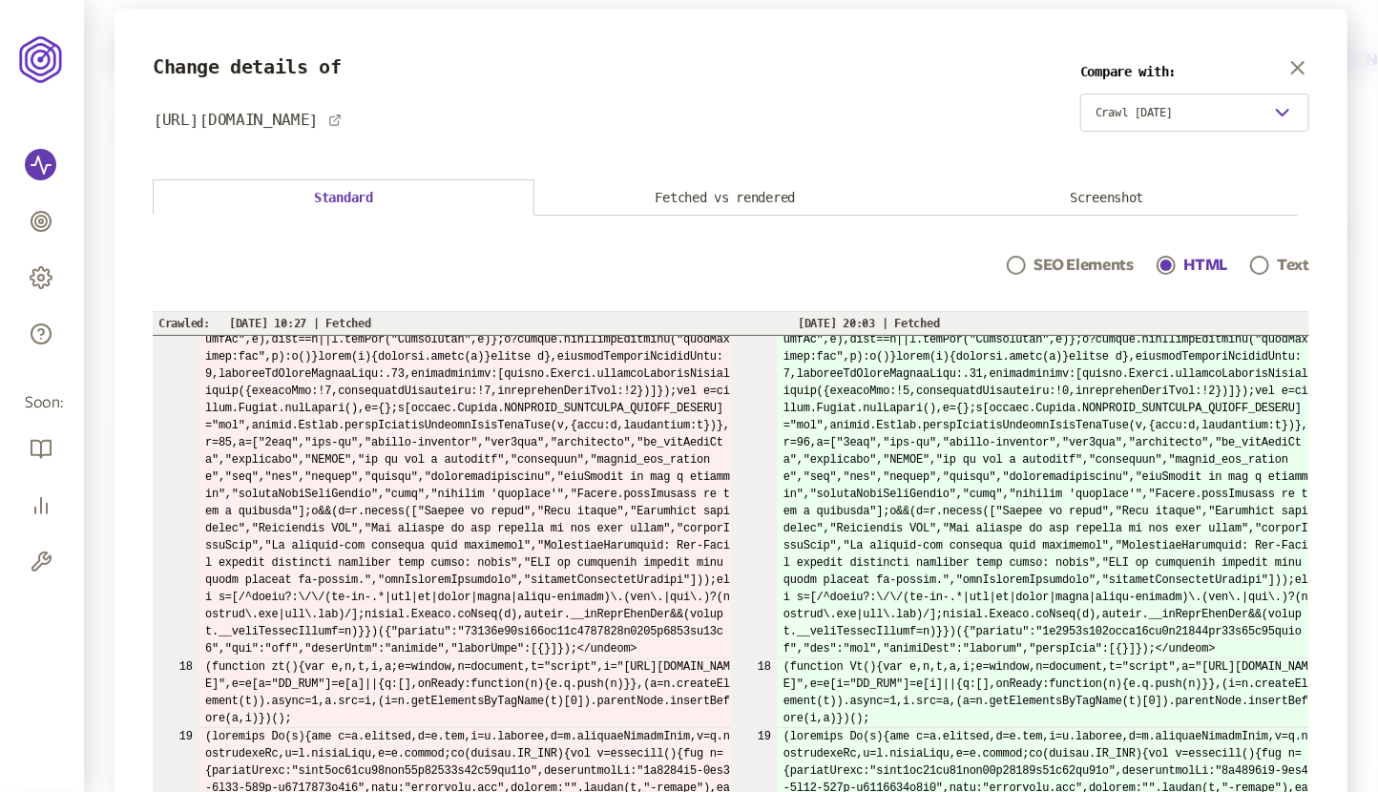
click at [1017, 266] on div at bounding box center [1015, 264] width 11 height 11
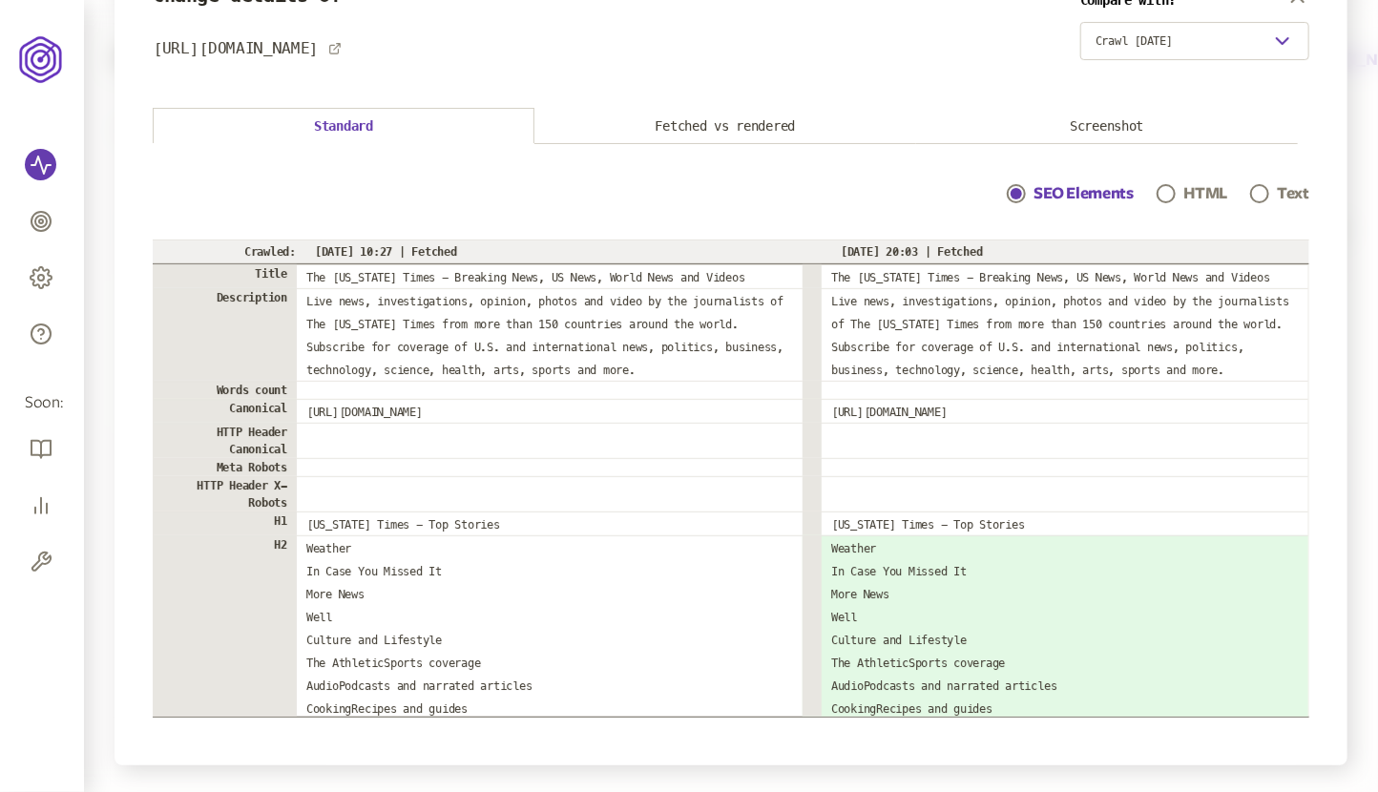
scroll to position [111, 0]
